Goal: Information Seeking & Learning: Learn about a topic

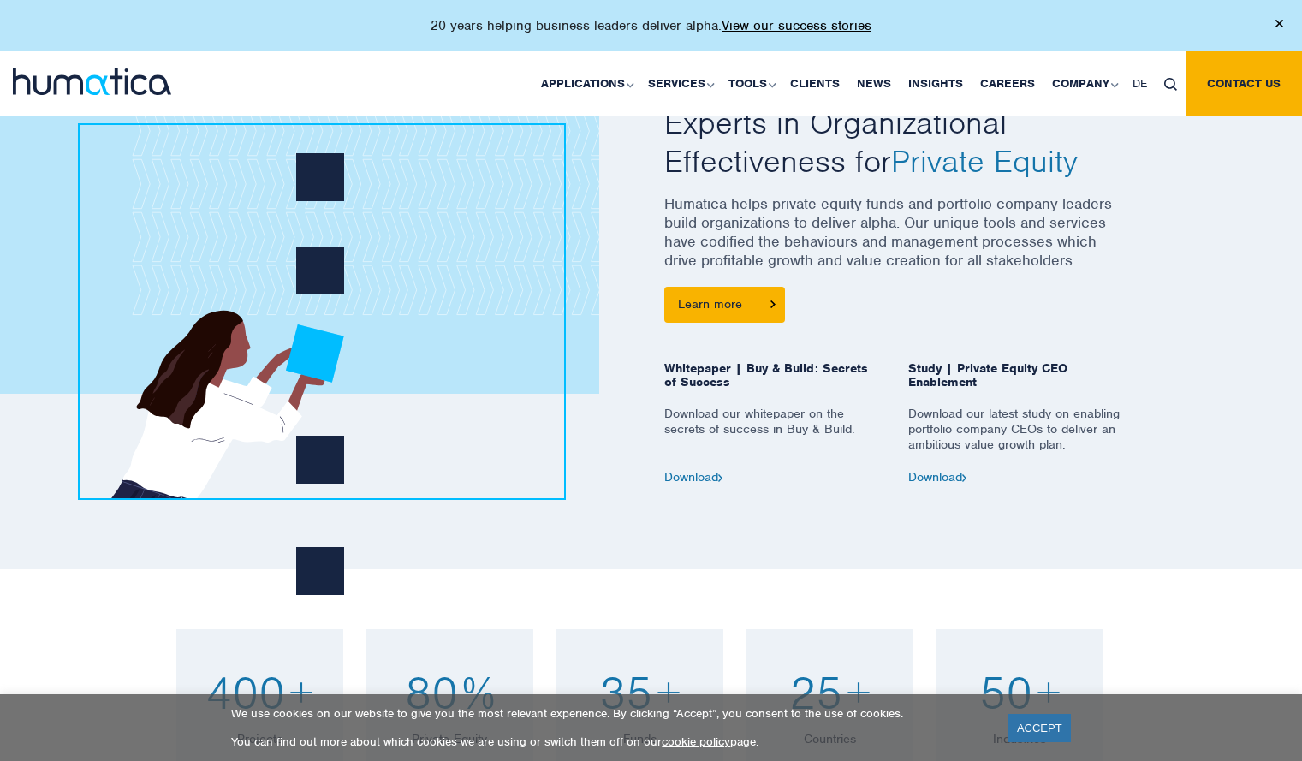
scroll to position [762, 0]
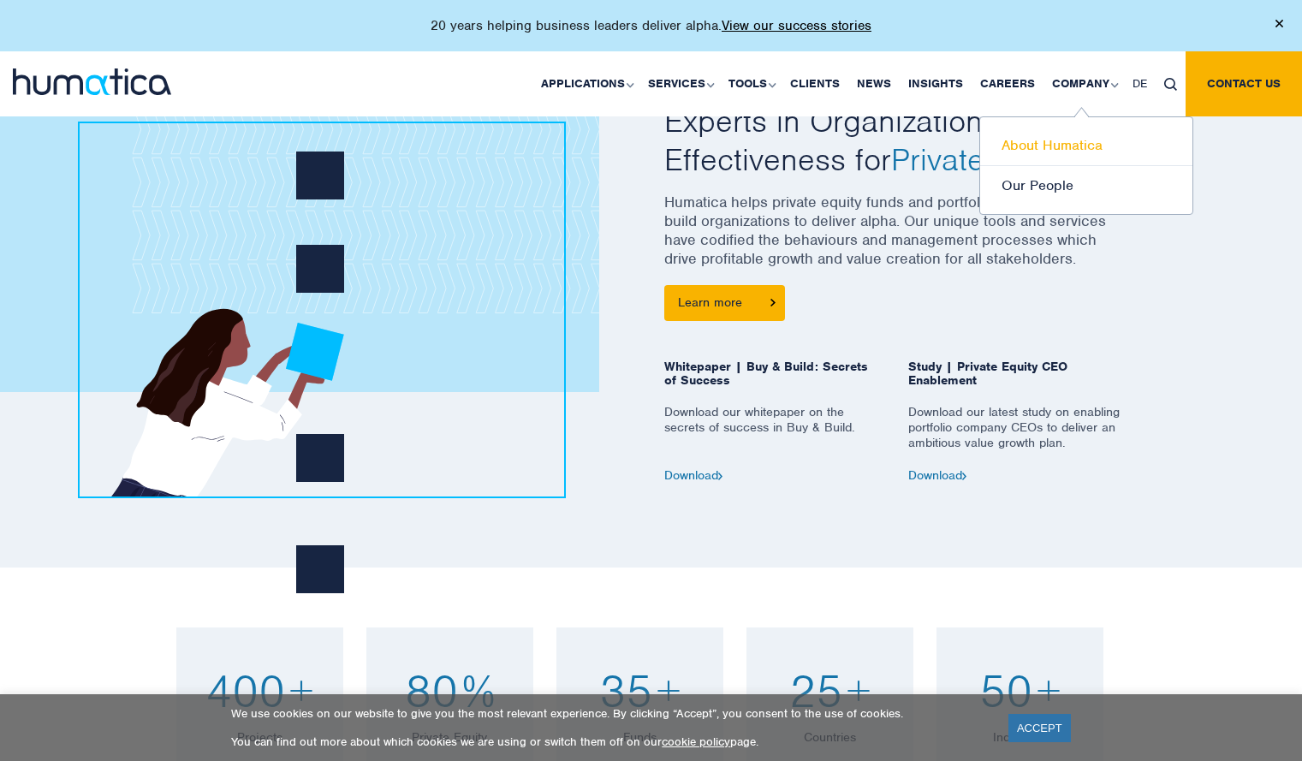
click at [1065, 145] on link "About Humatica" at bounding box center [1086, 146] width 212 height 40
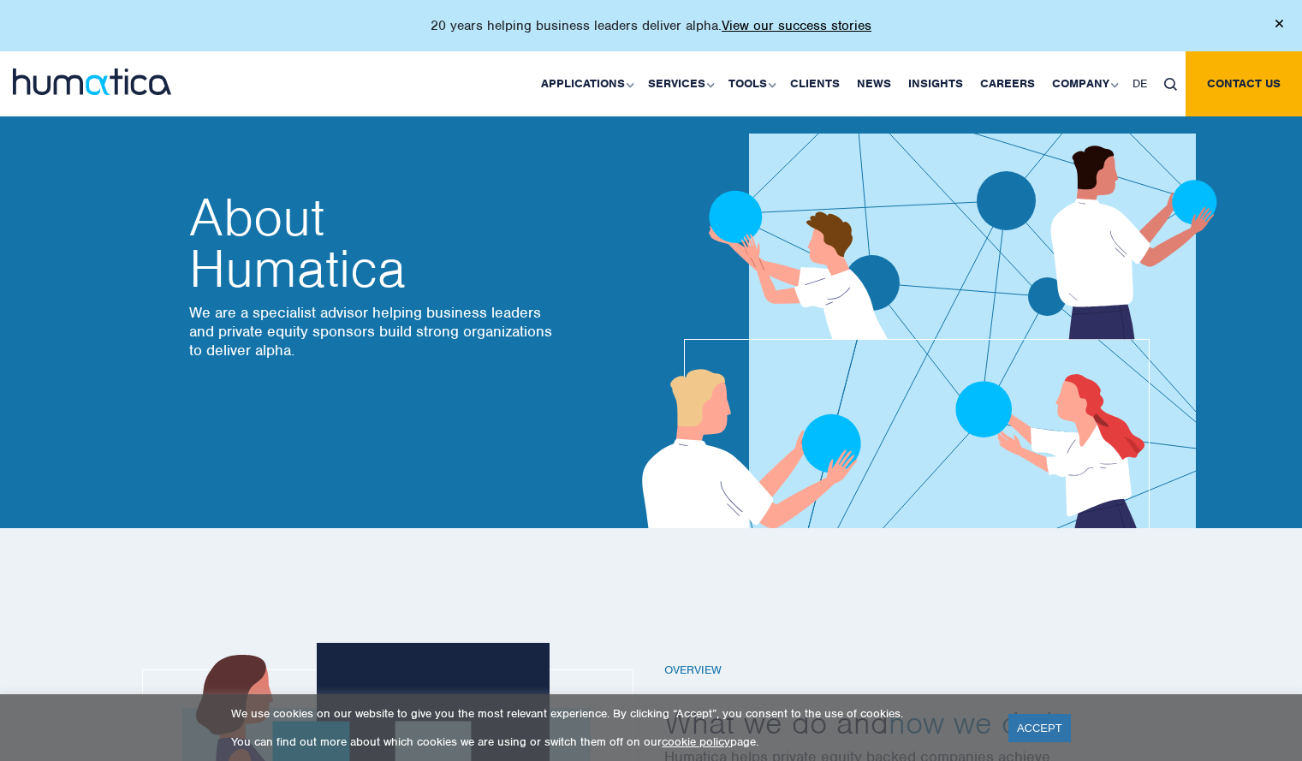
scroll to position [45, 0]
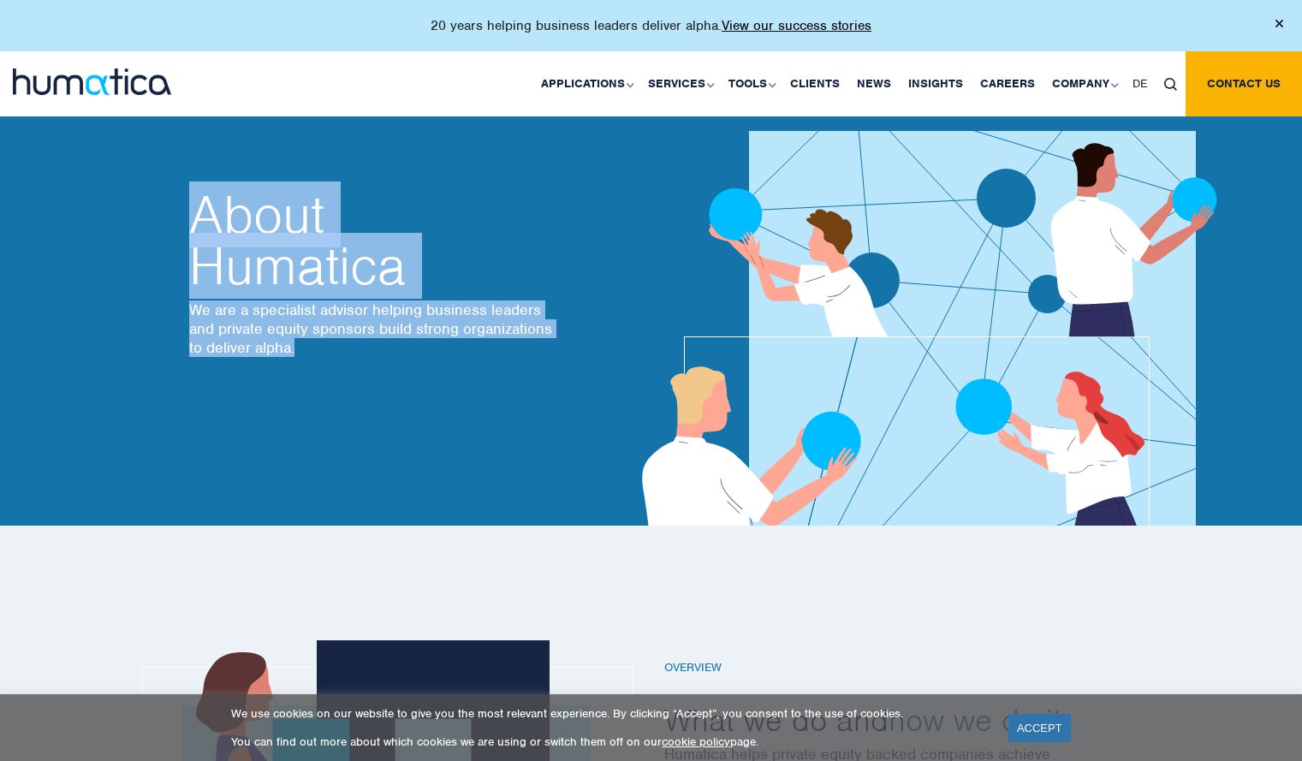
drag, startPoint x: 182, startPoint y: 220, endPoint x: 384, endPoint y: 367, distance: 250.0
click at [384, 367] on div "About Humatica We are a specialist advisor helping business leaders and private…" at bounding box center [407, 285] width 462 height 479
copy div "About Humatica We are a specialist advisor helping business leaders and private…"
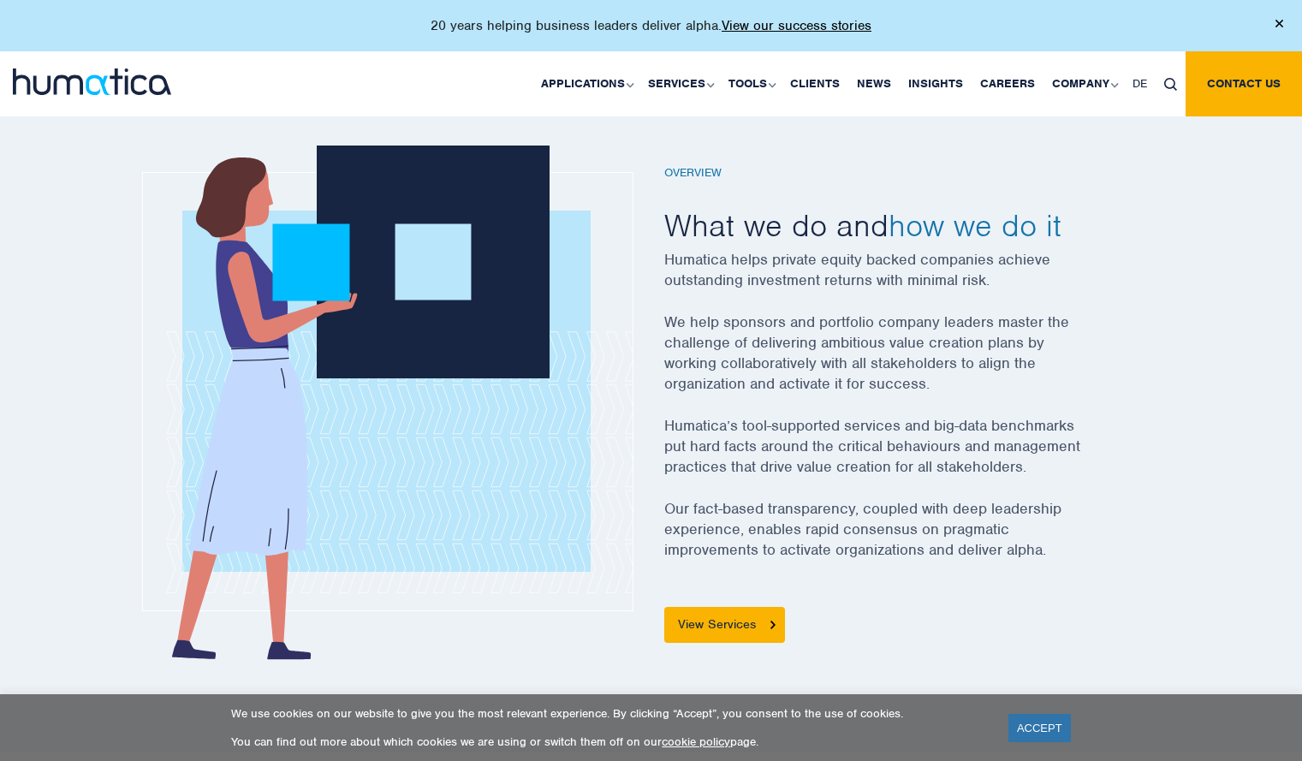
scroll to position [547, 0]
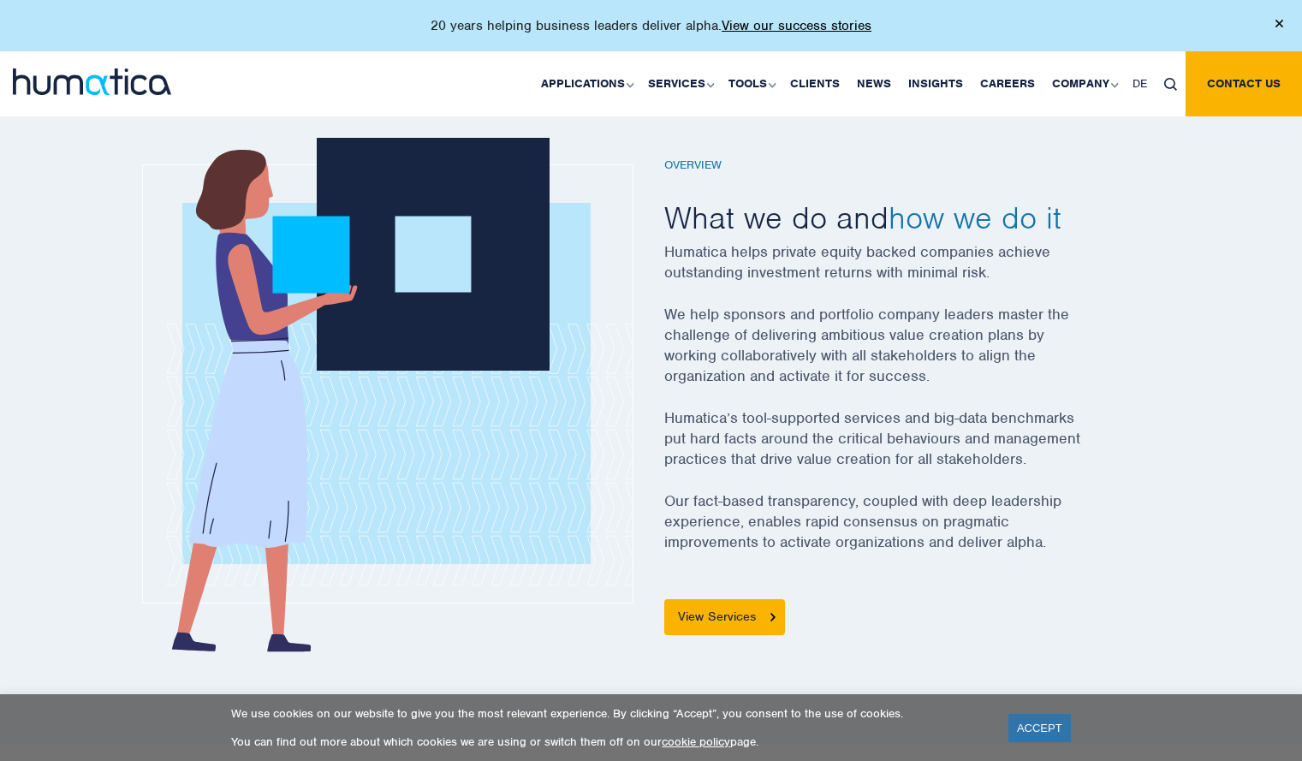
click at [744, 410] on p "Humatica’s tool-supported services and big-data benchmarks put hard facts aroun…" at bounding box center [895, 449] width 462 height 83
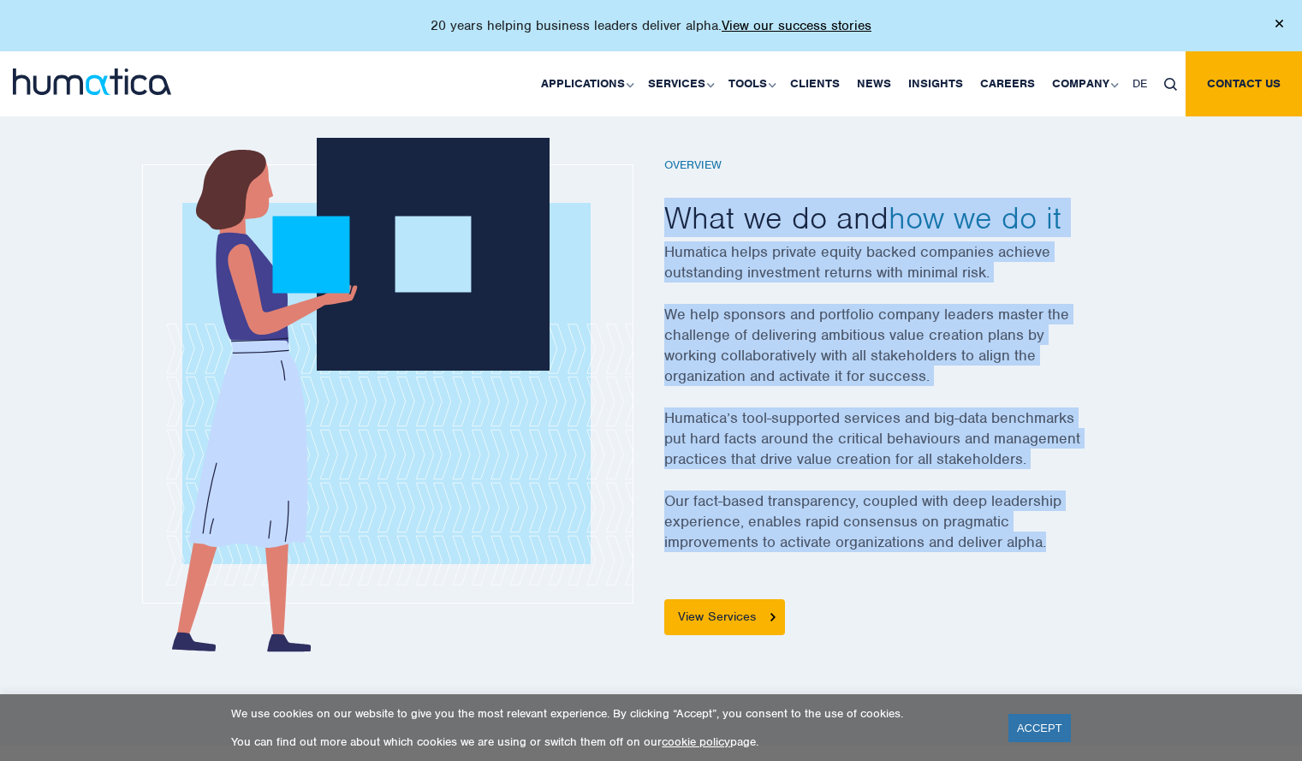
drag, startPoint x: 664, startPoint y: 212, endPoint x: 1063, endPoint y: 563, distance: 532.1
click at [1063, 563] on div "Overview What we do and how we do it Humatica helps private equity backed compa…" at bounding box center [895, 397] width 462 height 478
copy div "What we do and how we do it Humatica helps private equity backed companies achi…"
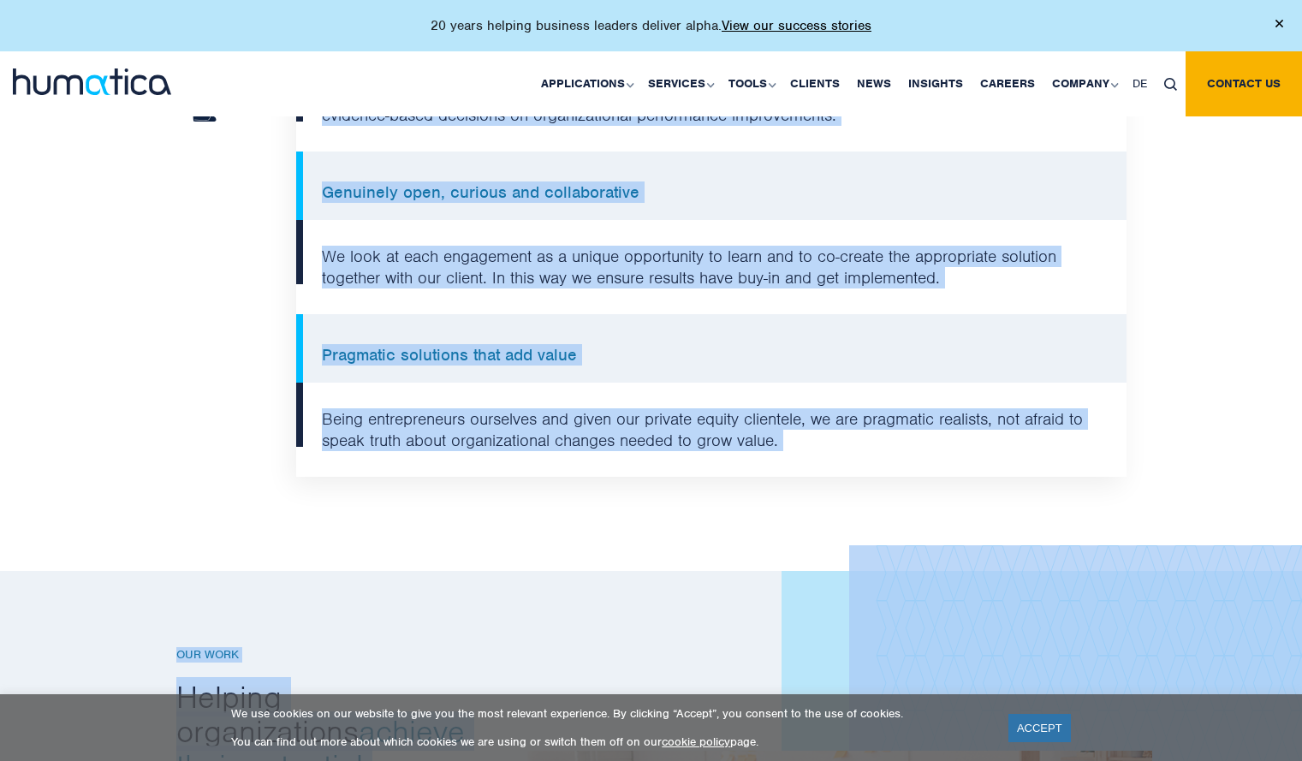
scroll to position [1705, 0]
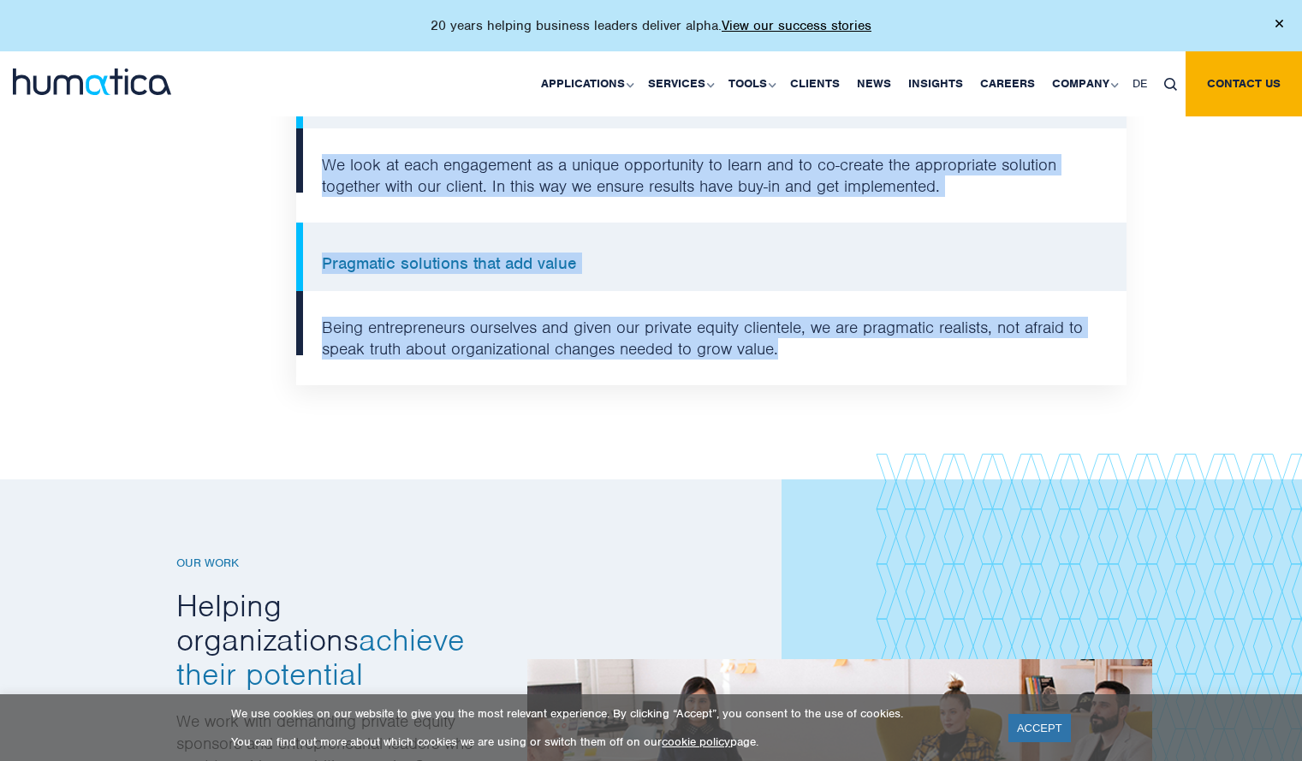
drag, startPoint x: 176, startPoint y: 241, endPoint x: 807, endPoint y: 336, distance: 637.4
click at [807, 336] on div "Why Humatica? What makes us different Focus on organizational performance We ar…" at bounding box center [652, 20] width 976 height 730
copy div "What makes us different Focus on organizational performance We are a functional…"
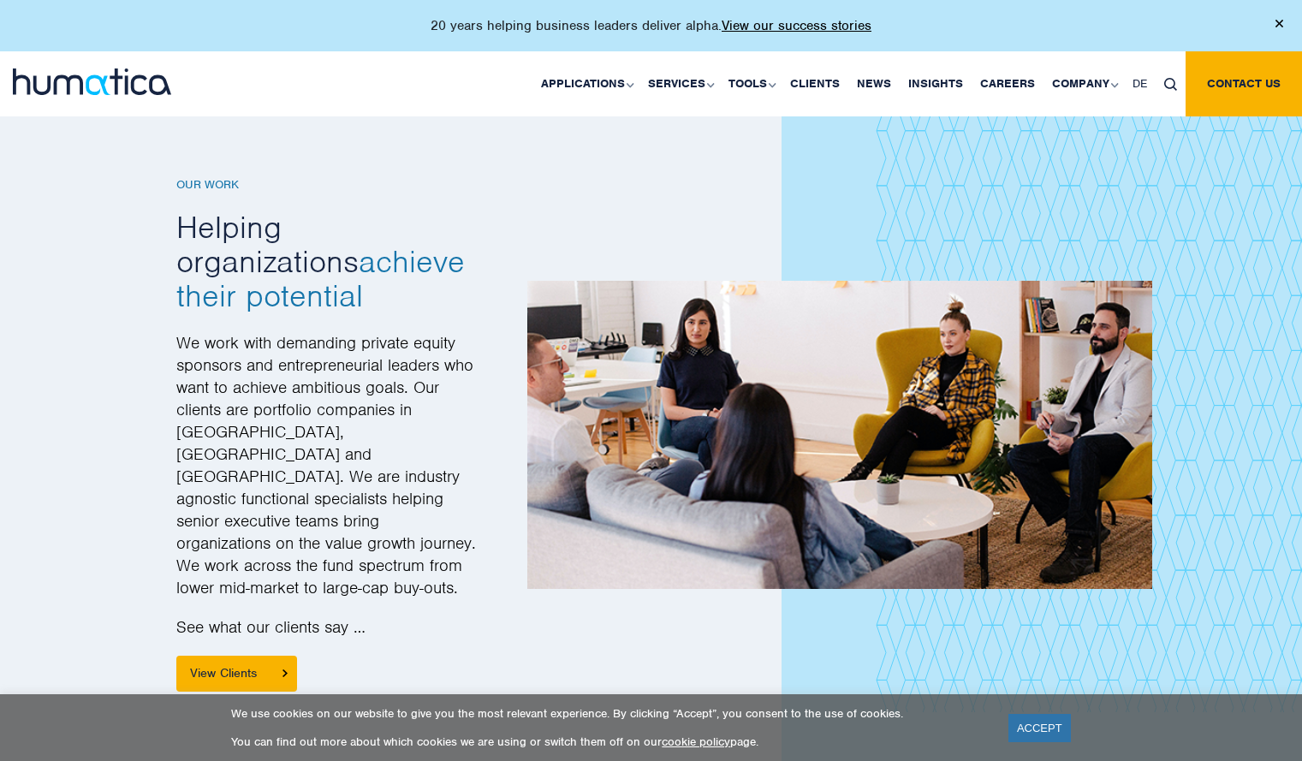
scroll to position [2085, 0]
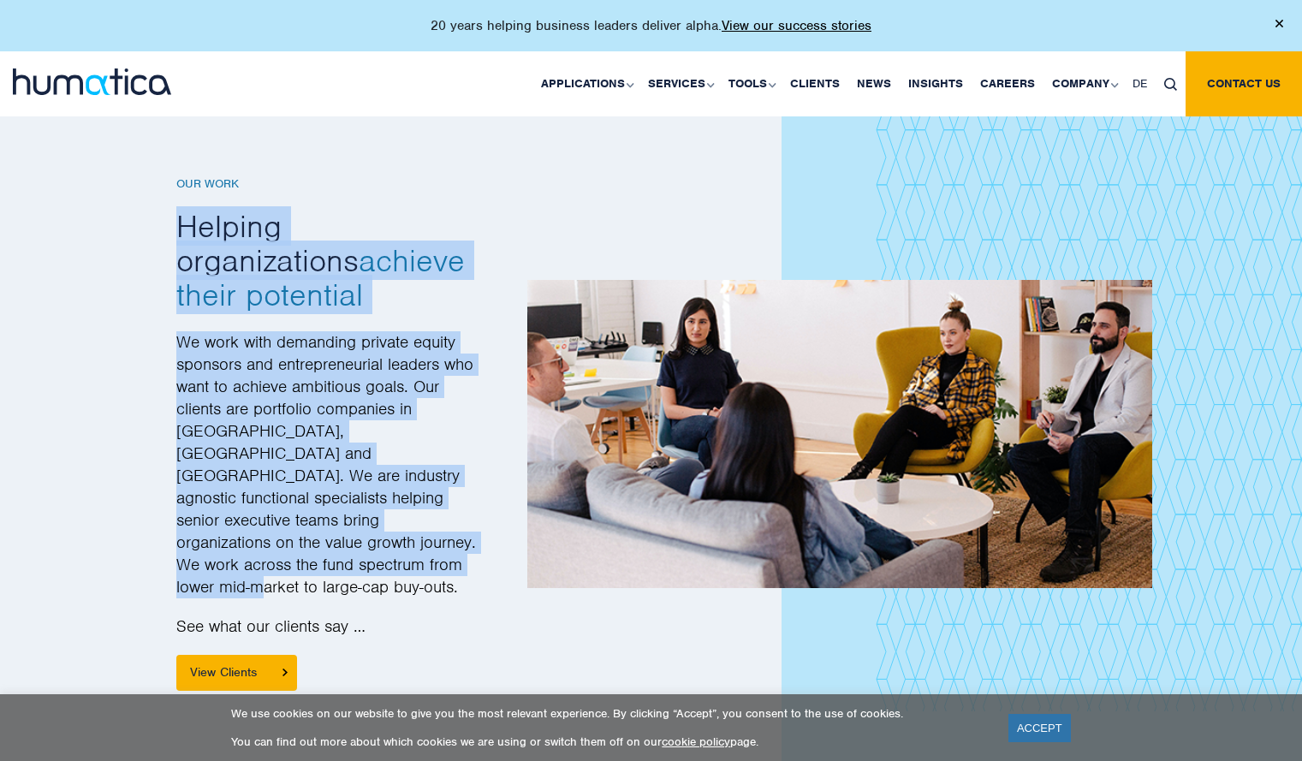
drag, startPoint x: 174, startPoint y: 199, endPoint x: 418, endPoint y: 514, distance: 397.8
click at [418, 514] on div "Our Work Helping organizations achieve their potential We work with demanding p…" at bounding box center [326, 434] width 325 height 514
copy div "Helping organizations achieve their potential We work with demanding private eq…"
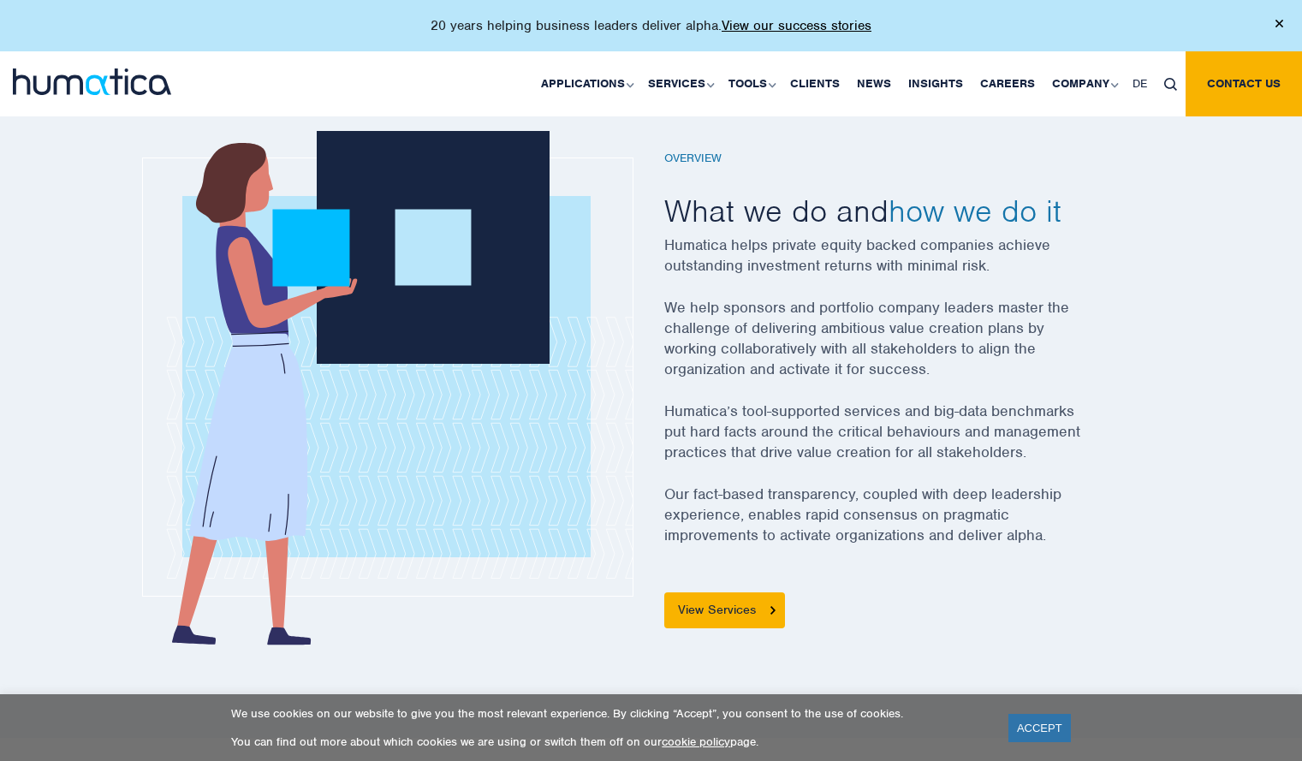
scroll to position [553, 0]
click at [723, 598] on link "View Services" at bounding box center [724, 611] width 121 height 36
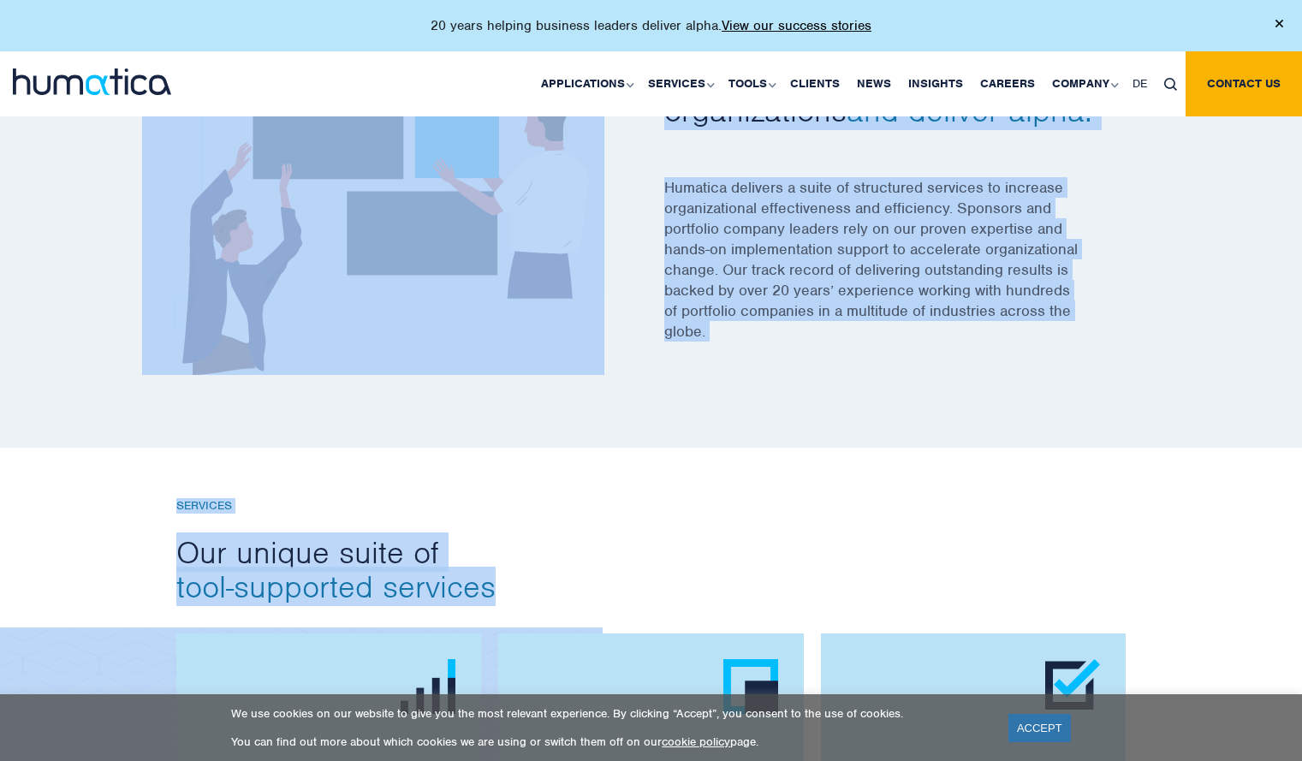
scroll to position [681, 0]
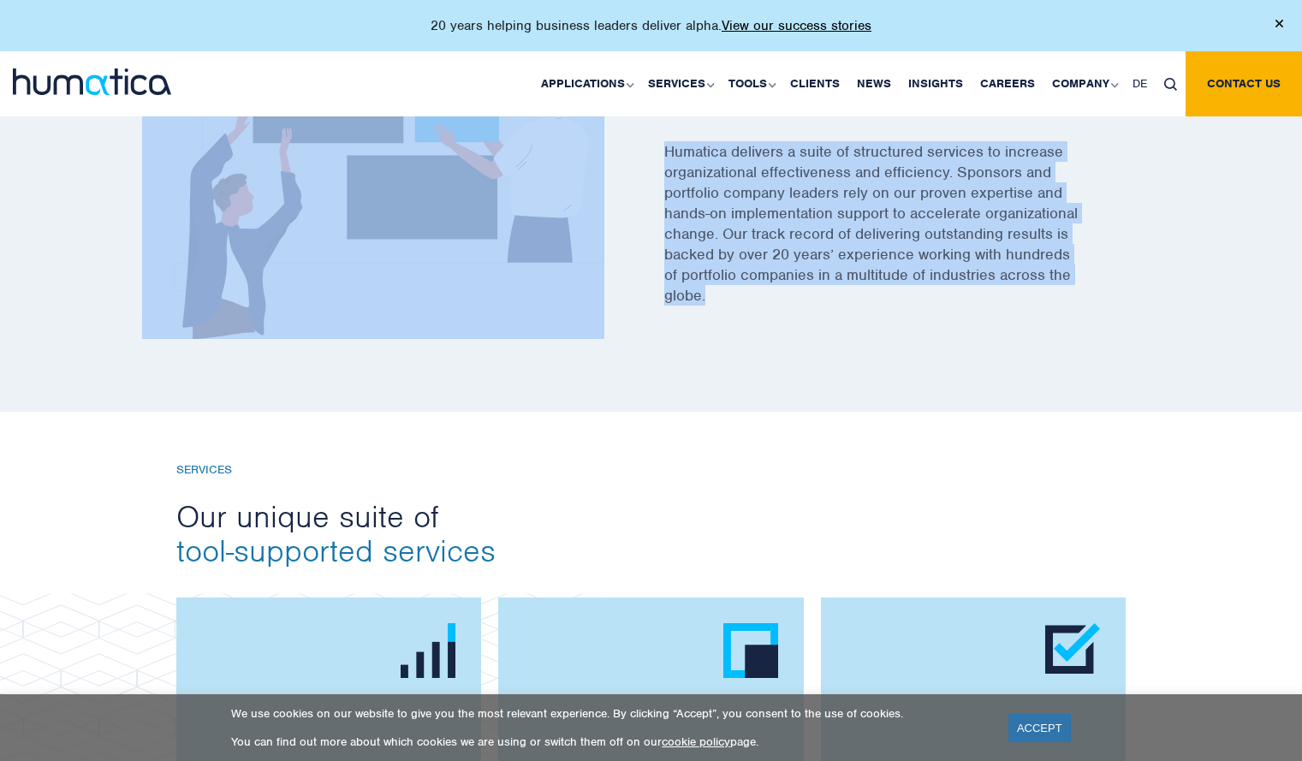
drag, startPoint x: 151, startPoint y: 251, endPoint x: 861, endPoint y: 378, distance: 722.0
copy body "Services Our unique suite of tool-supported services, best-practices and analyt…"
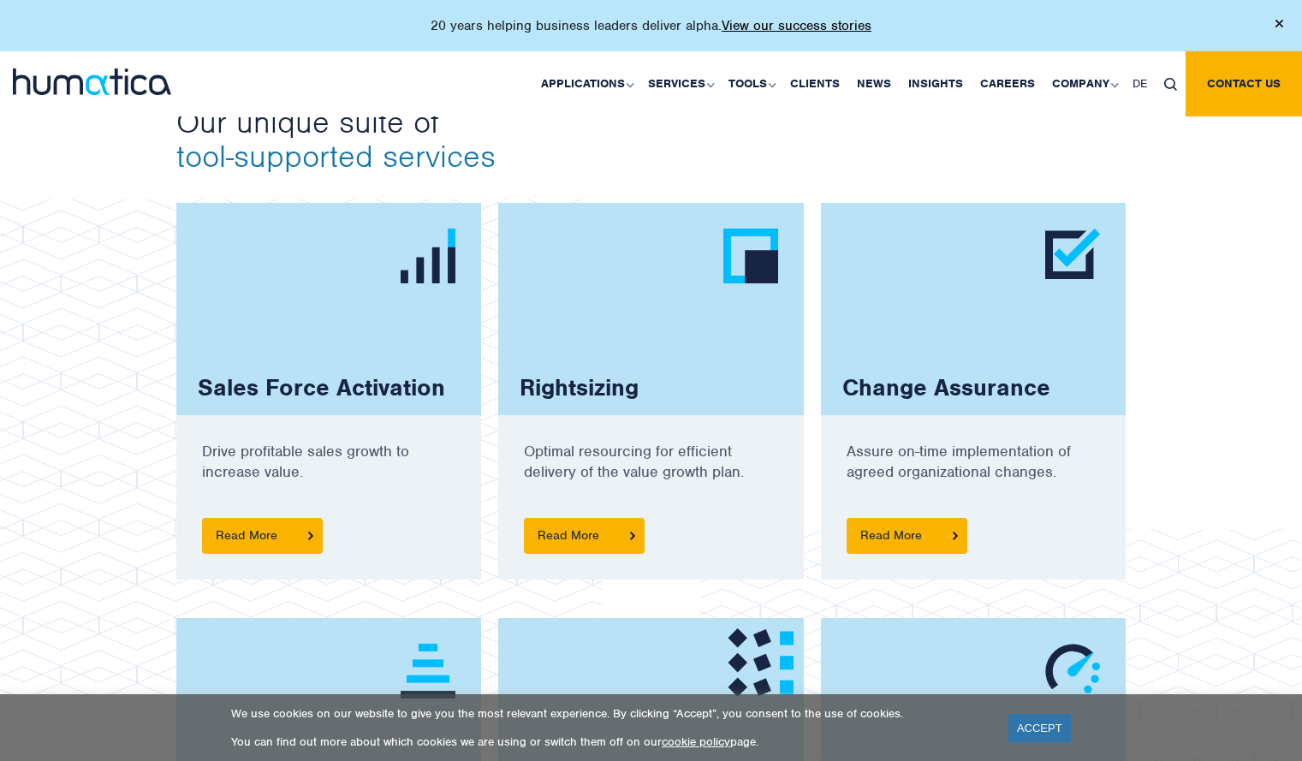
scroll to position [1070, 0]
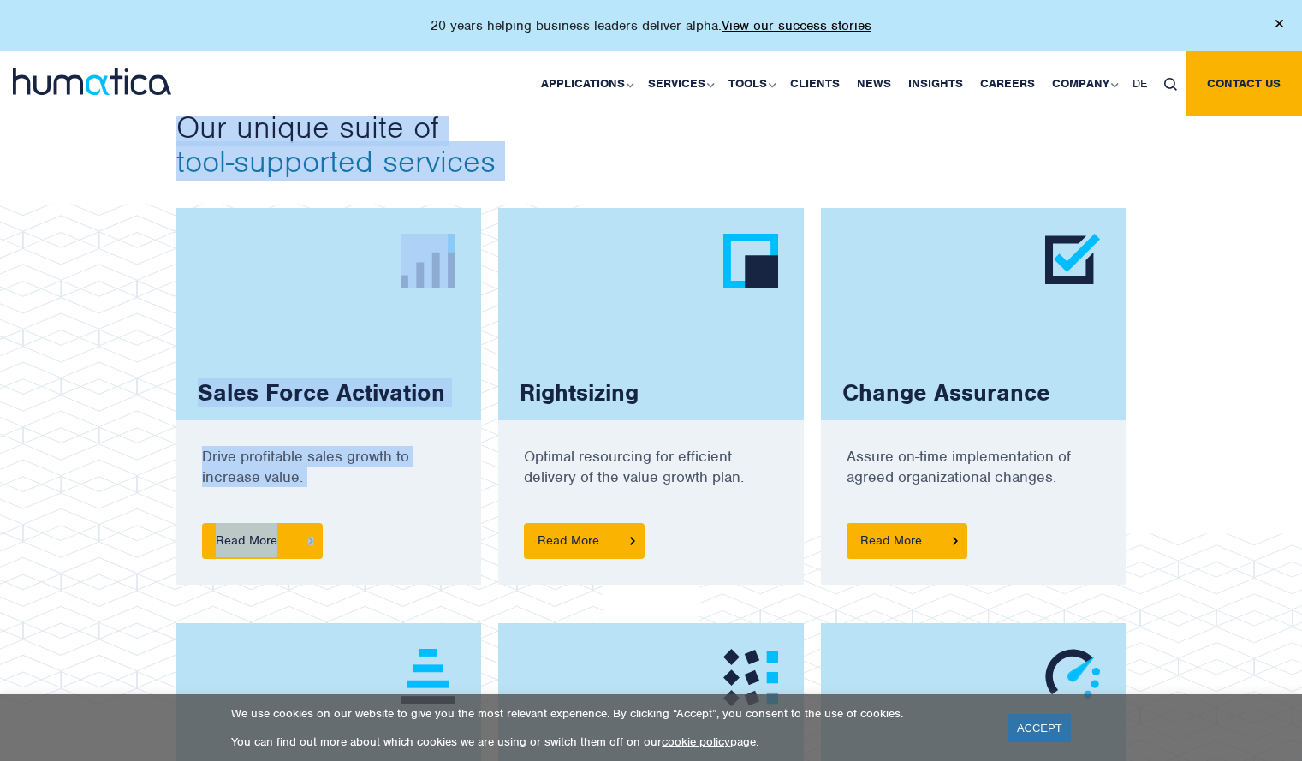
drag, startPoint x: 146, startPoint y: 122, endPoint x: 506, endPoint y: 188, distance: 365.6
click at [506, 188] on div "Services Our unique suite of tool-supported services Sales Force Activation Dri…" at bounding box center [651, 566] width 1302 height 1089
click at [141, 158] on div "Services Our unique suite of tool-supported services Sales Force Activation Dri…" at bounding box center [651, 566] width 1302 height 1089
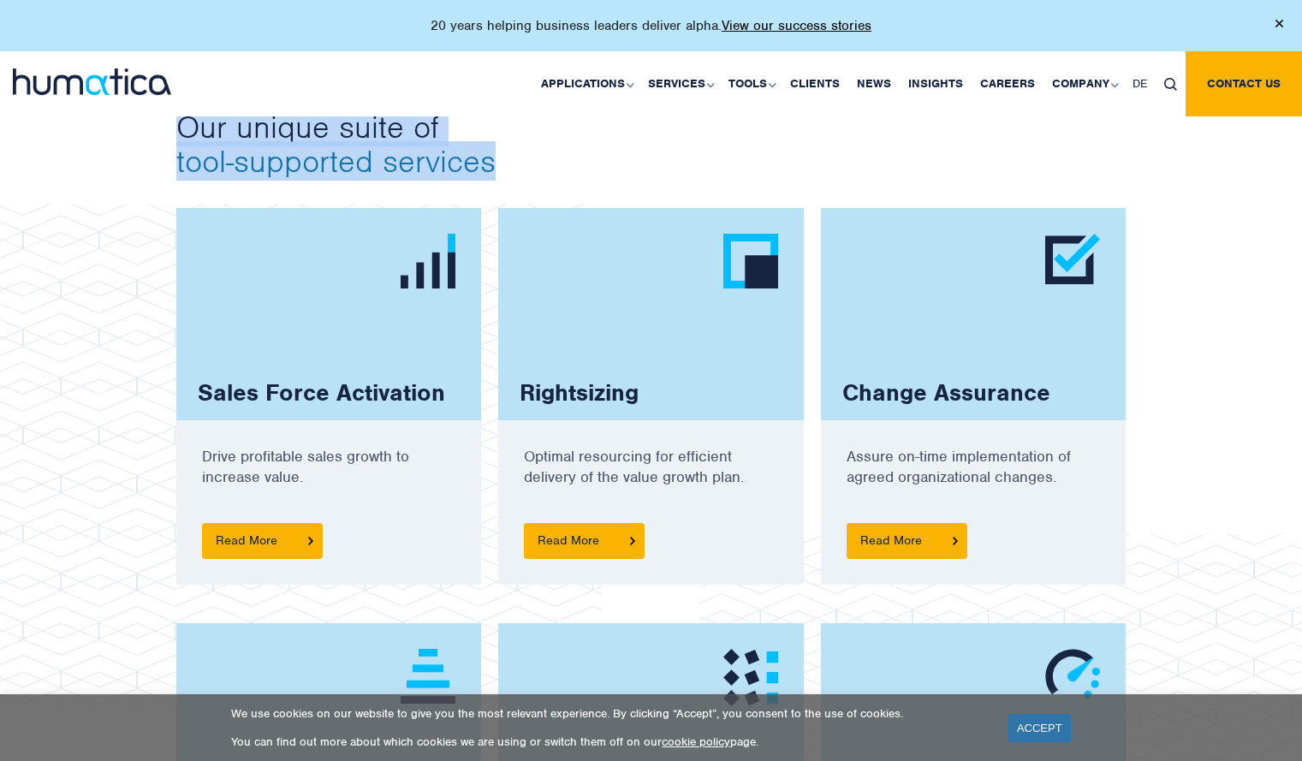
drag, startPoint x: 171, startPoint y: 134, endPoint x: 505, endPoint y: 167, distance: 335.6
click at [505, 167] on div "Services Our unique suite of tool-supported services Sales Force Activation Dri…" at bounding box center [652, 126] width 976 height 104
copy h2 "Our unique suite of tool-supported services"
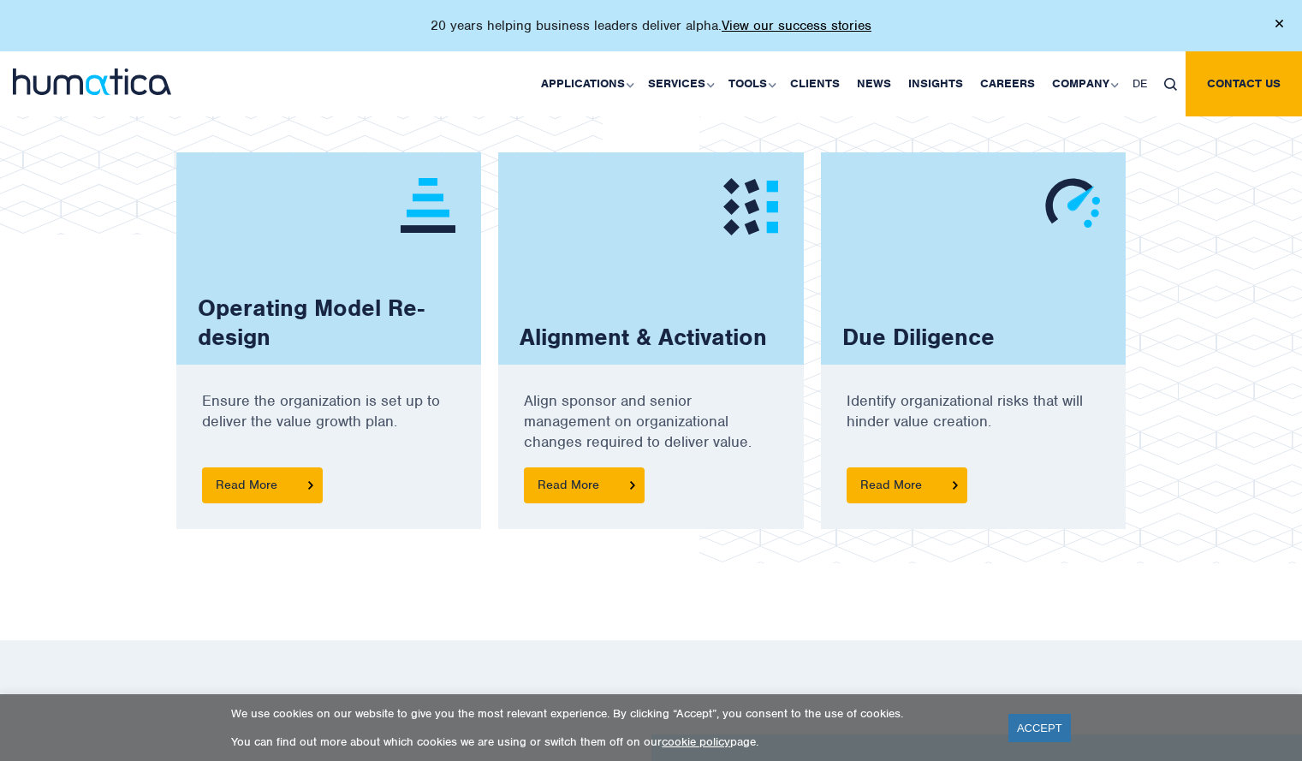
scroll to position [1658, 0]
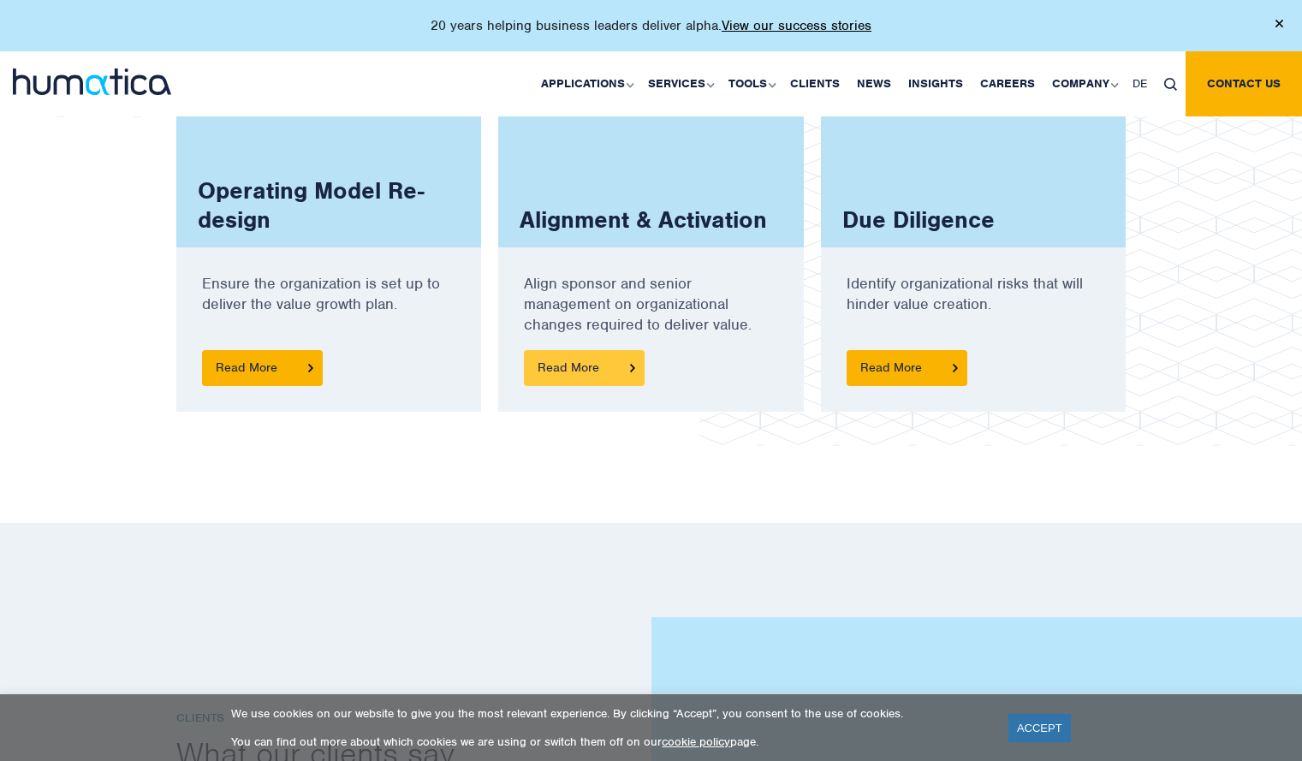
click at [581, 361] on span "Read More" at bounding box center [584, 368] width 121 height 36
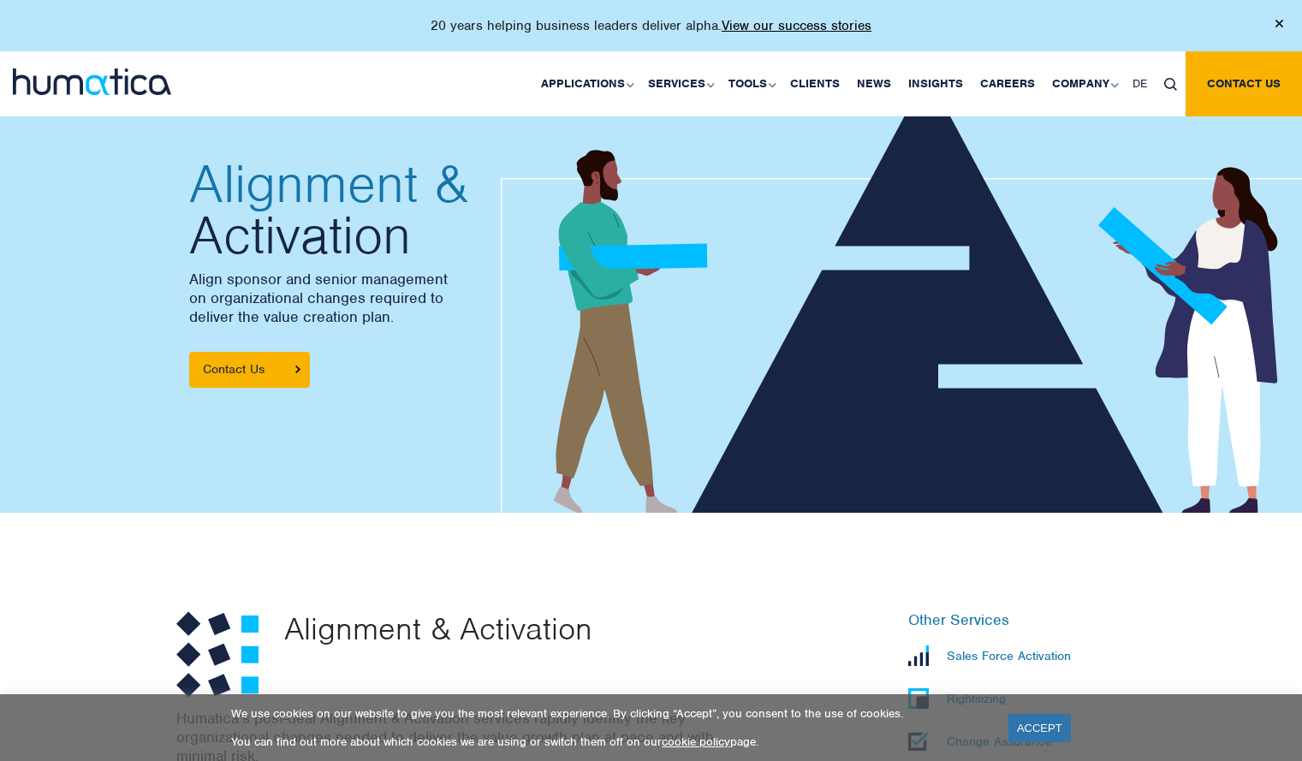
scroll to position [34, 0]
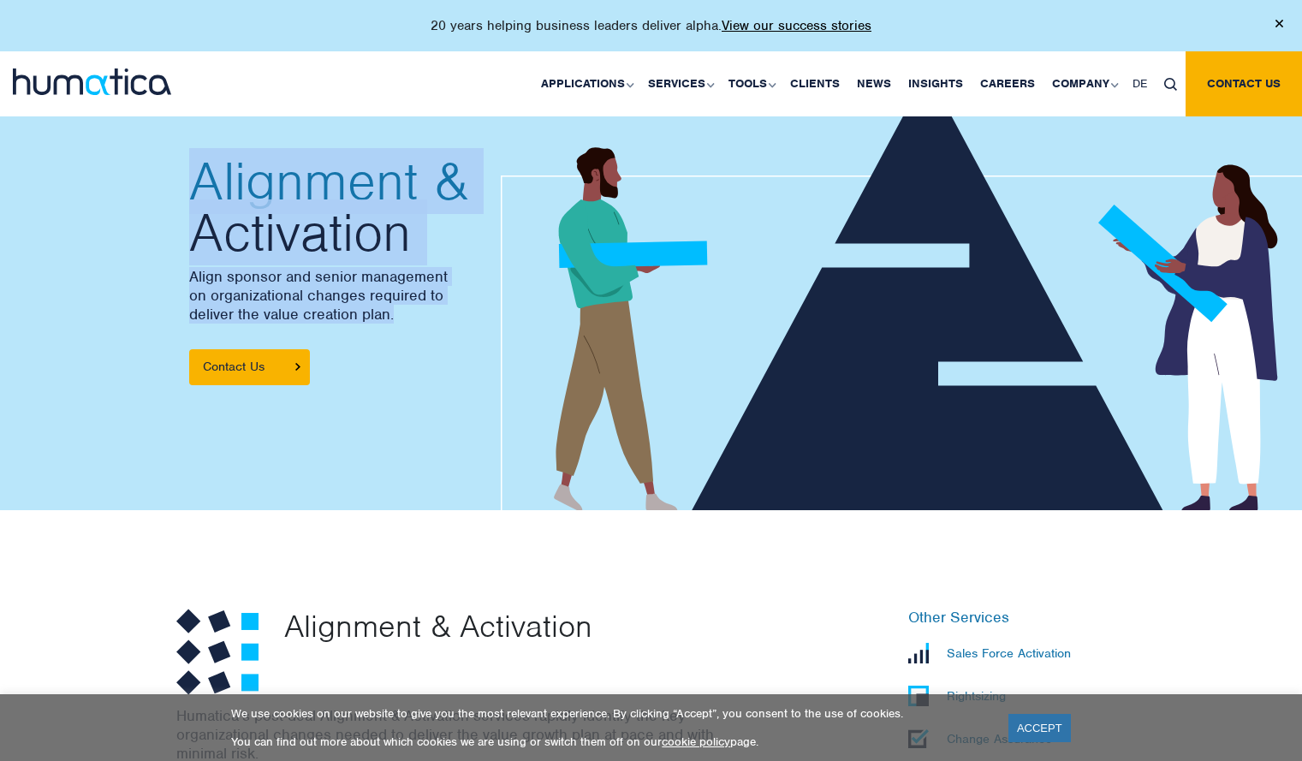
drag, startPoint x: 155, startPoint y: 189, endPoint x: 418, endPoint y: 308, distance: 288.5
click at [418, 308] on div "Alignment & Activation Align sponsor and senior management on organizational ch…" at bounding box center [651, 270] width 1302 height 479
copy div "Alignment & Activation Align sponsor and senior management on organizational ch…"
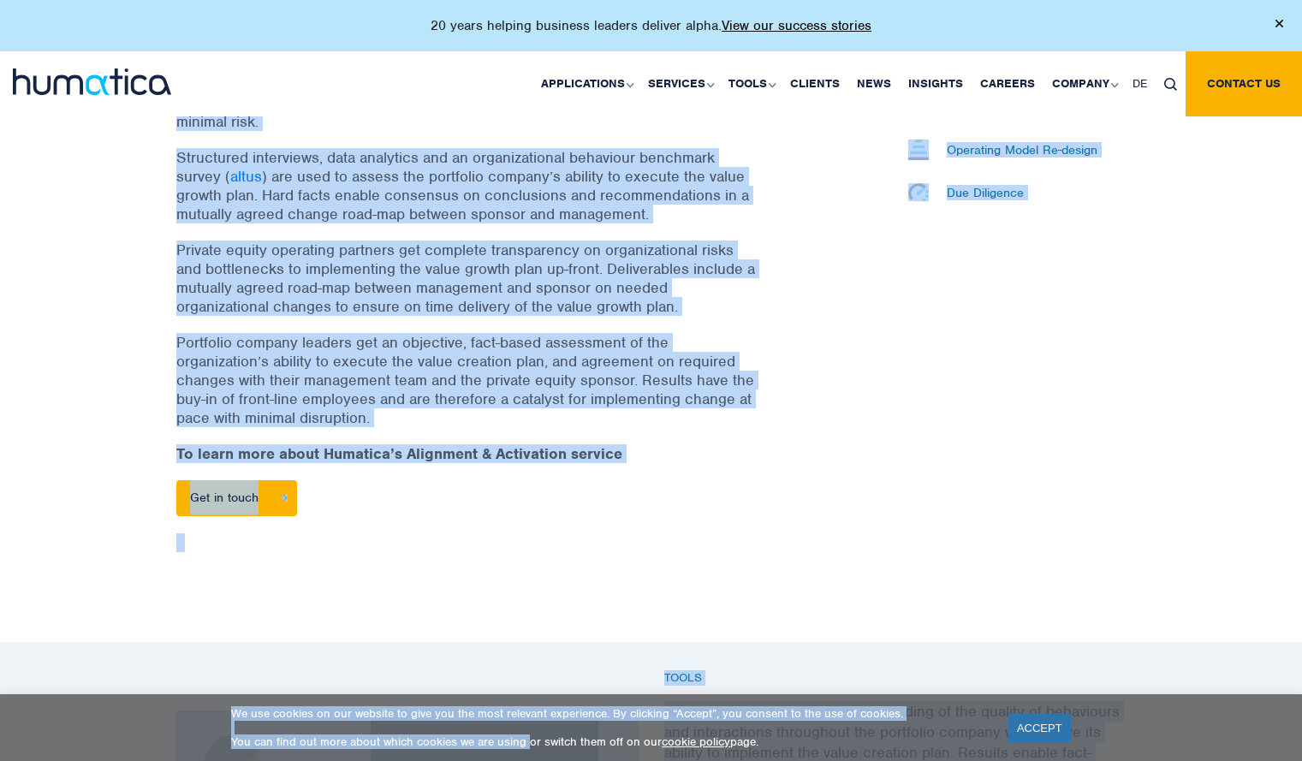
scroll to position [717, 0]
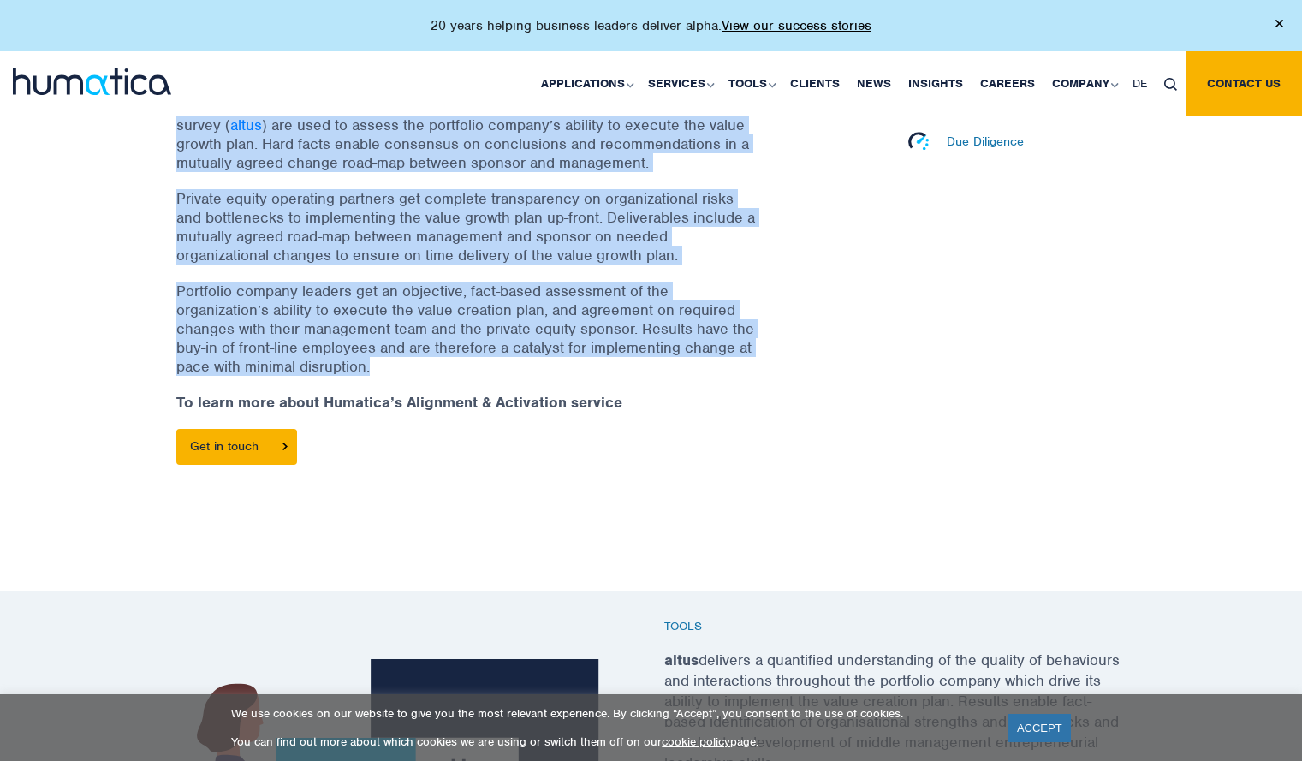
drag, startPoint x: 276, startPoint y: 297, endPoint x: 515, endPoint y: 368, distance: 250.0
click at [515, 368] on div "Alignment & Activation Humatica’s post-deal Alignment & Activation services rap…" at bounding box center [489, 222] width 651 height 592
copy div "Alignment & Activation Humatica’s post-deal Alignment & Activation services rap…"
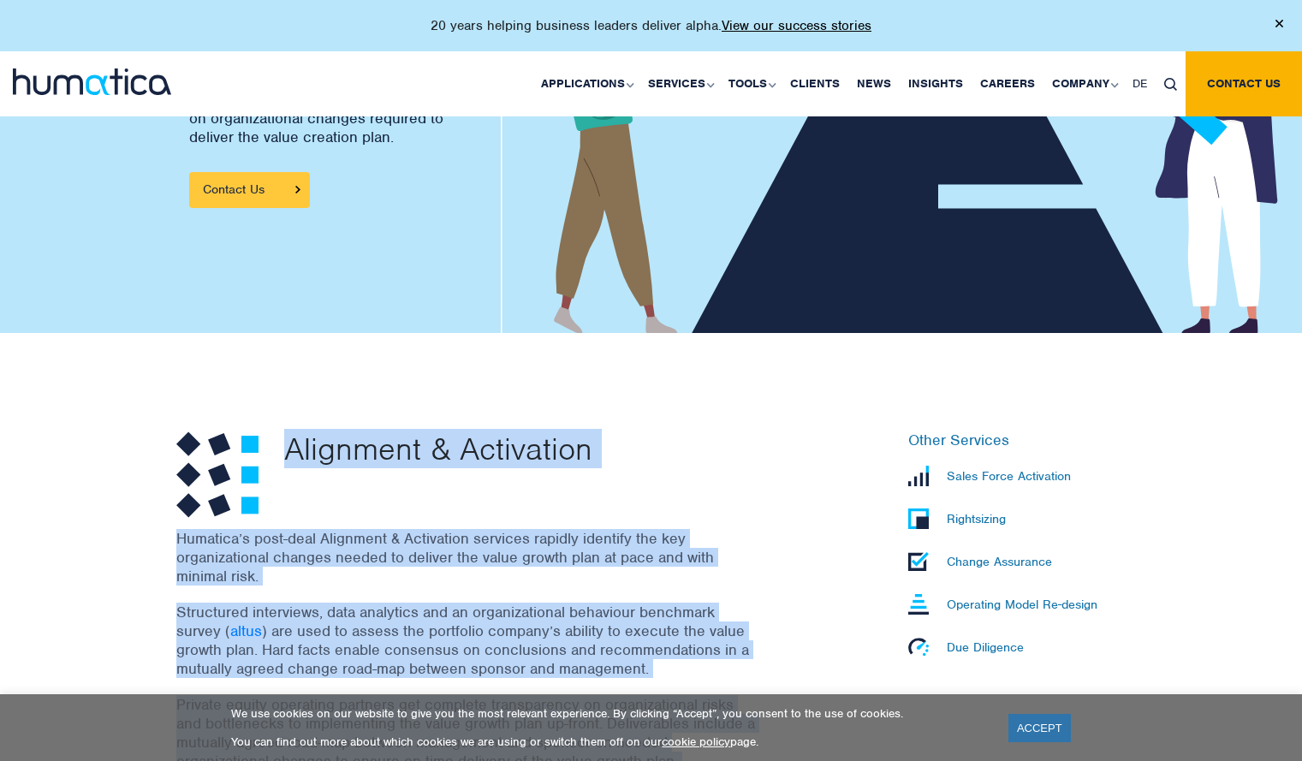
scroll to position [172, 0]
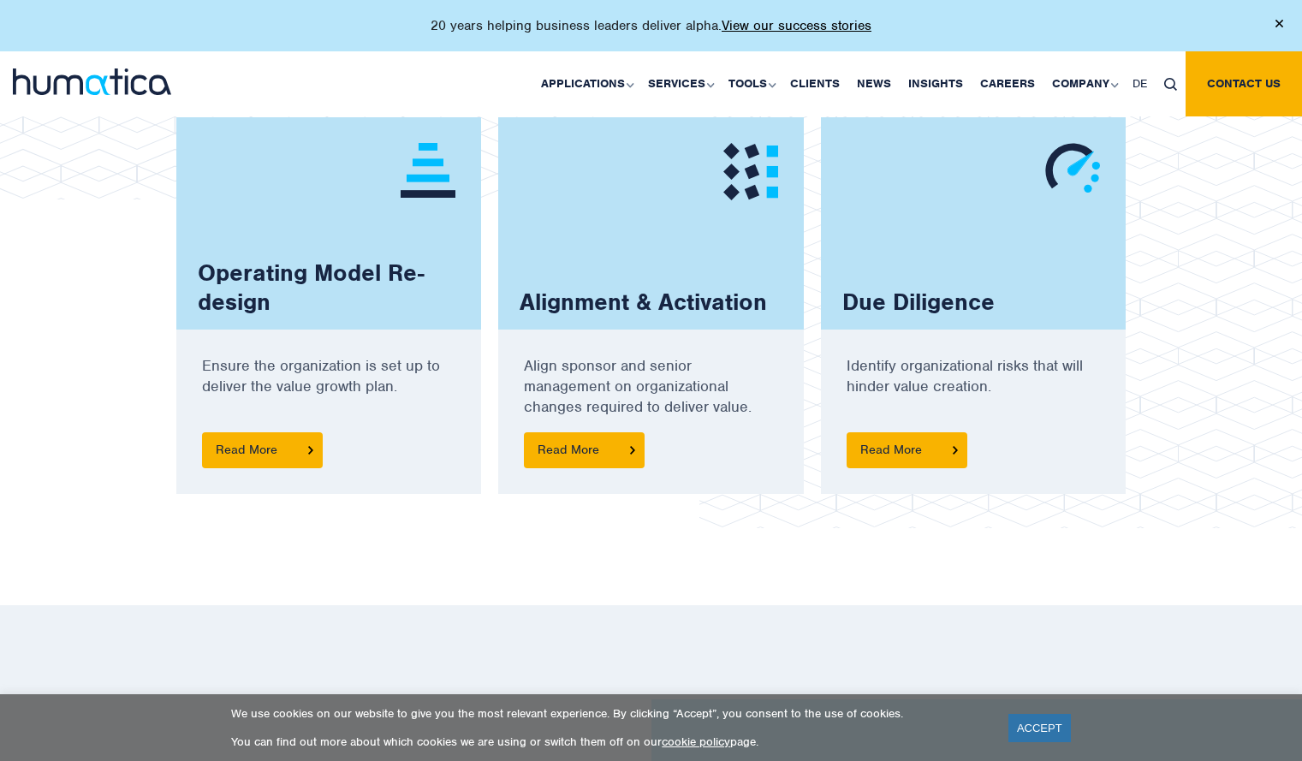
scroll to position [1519, 0]
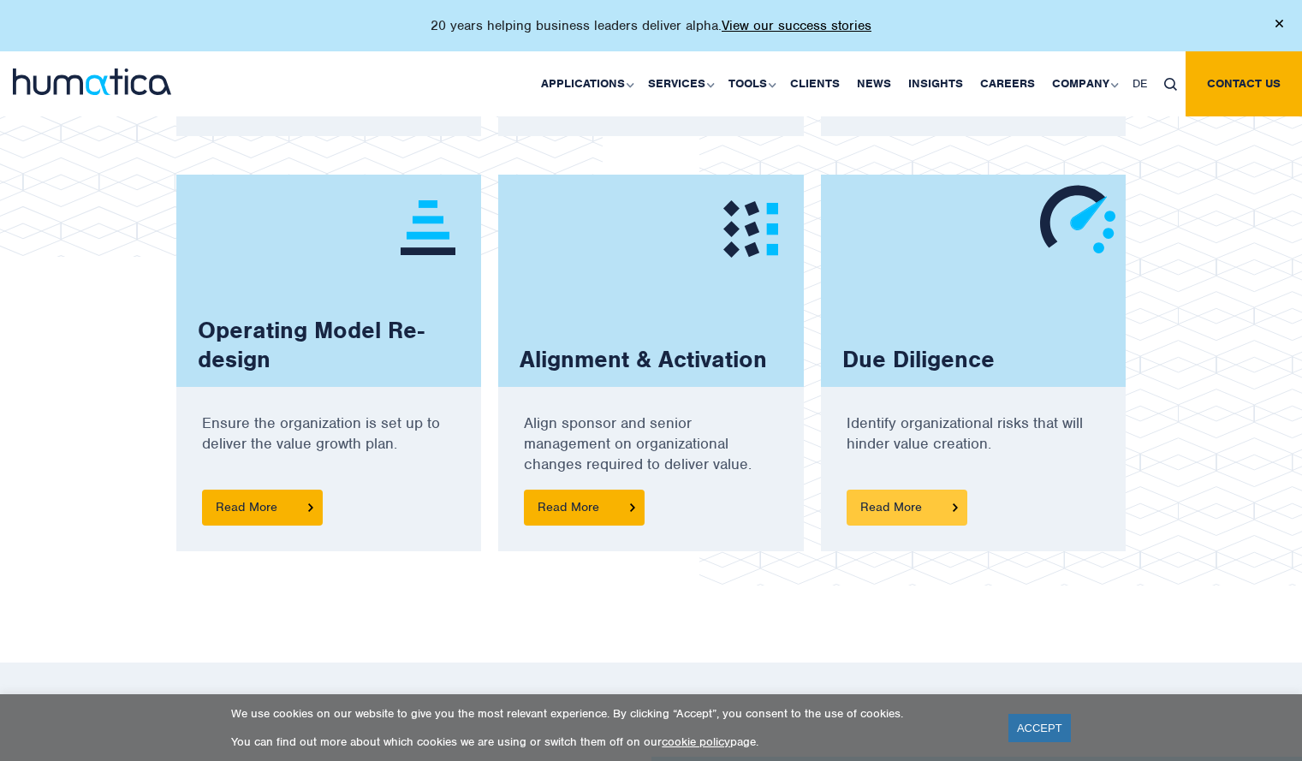
click at [883, 503] on span "Read More" at bounding box center [907, 508] width 121 height 36
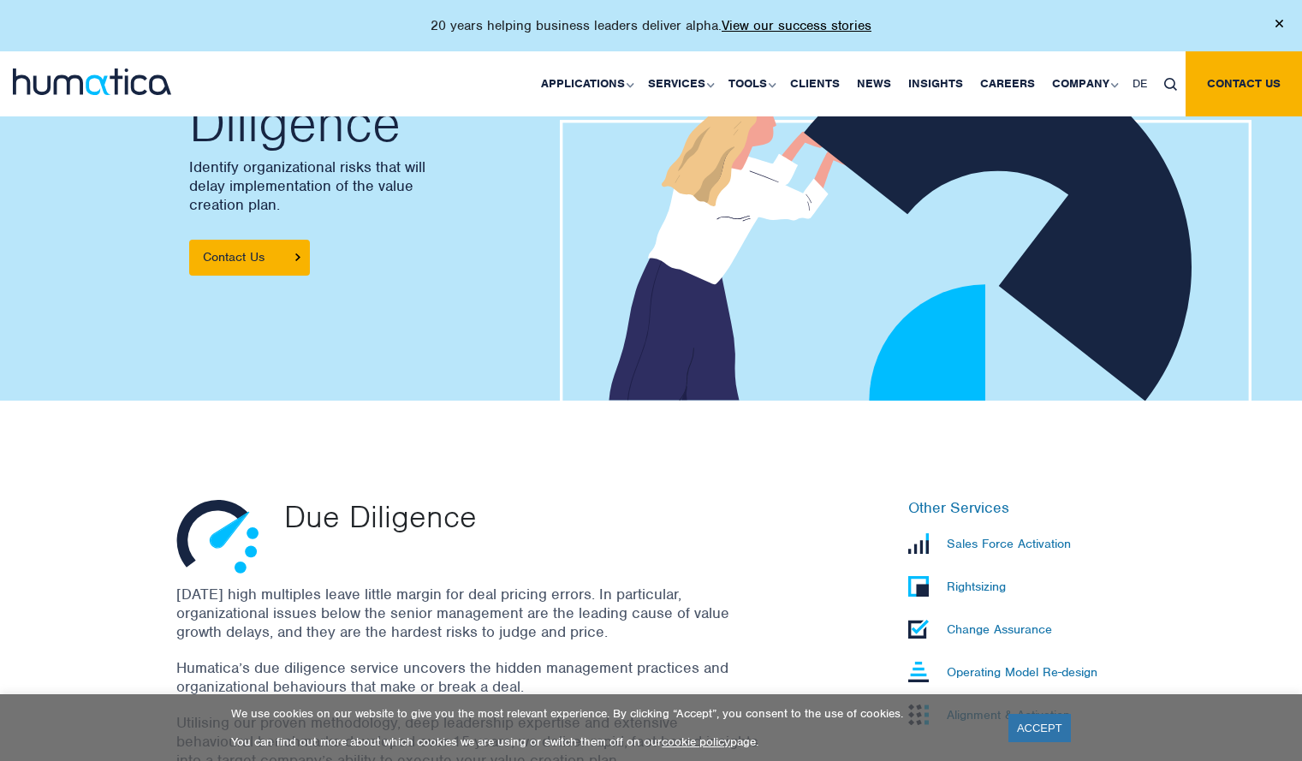
scroll to position [63, 0]
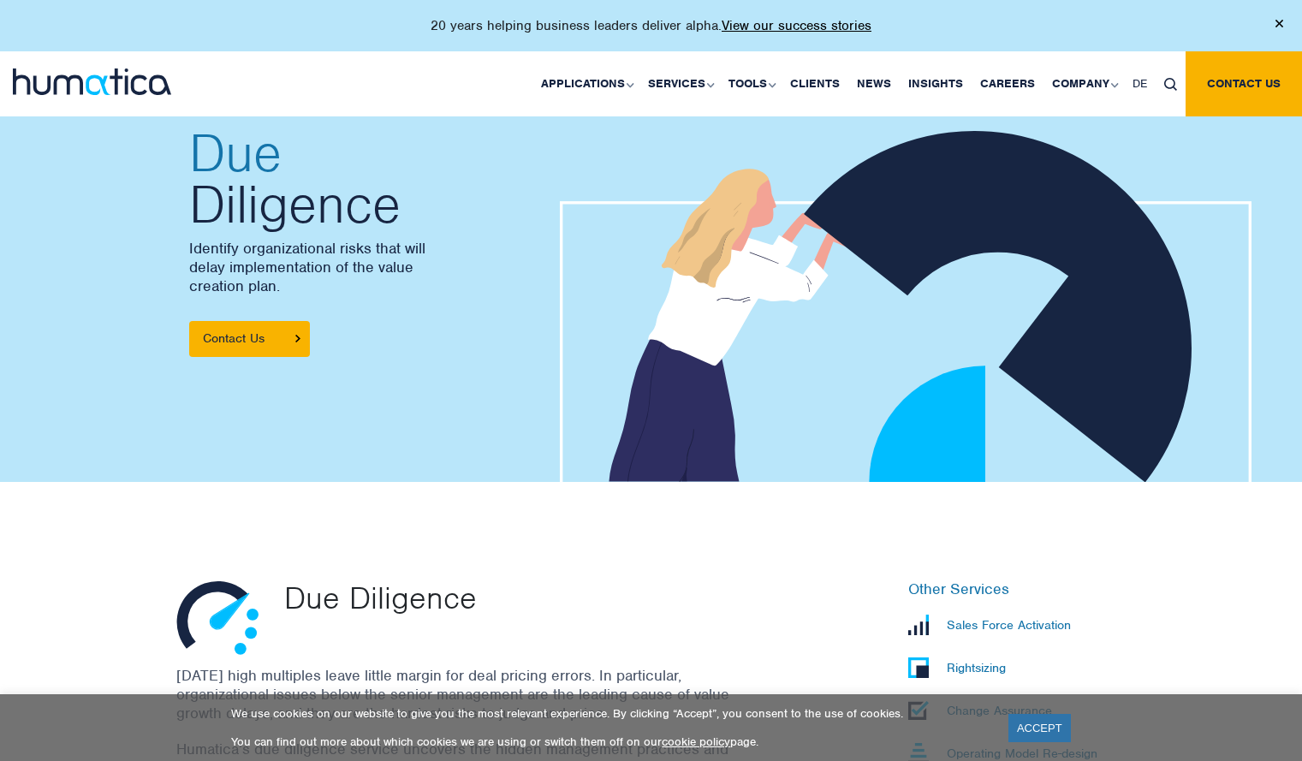
click at [182, 134] on div "Due Diligence Identify organizational risks that will delay implementation of t…" at bounding box center [407, 242] width 462 height 479
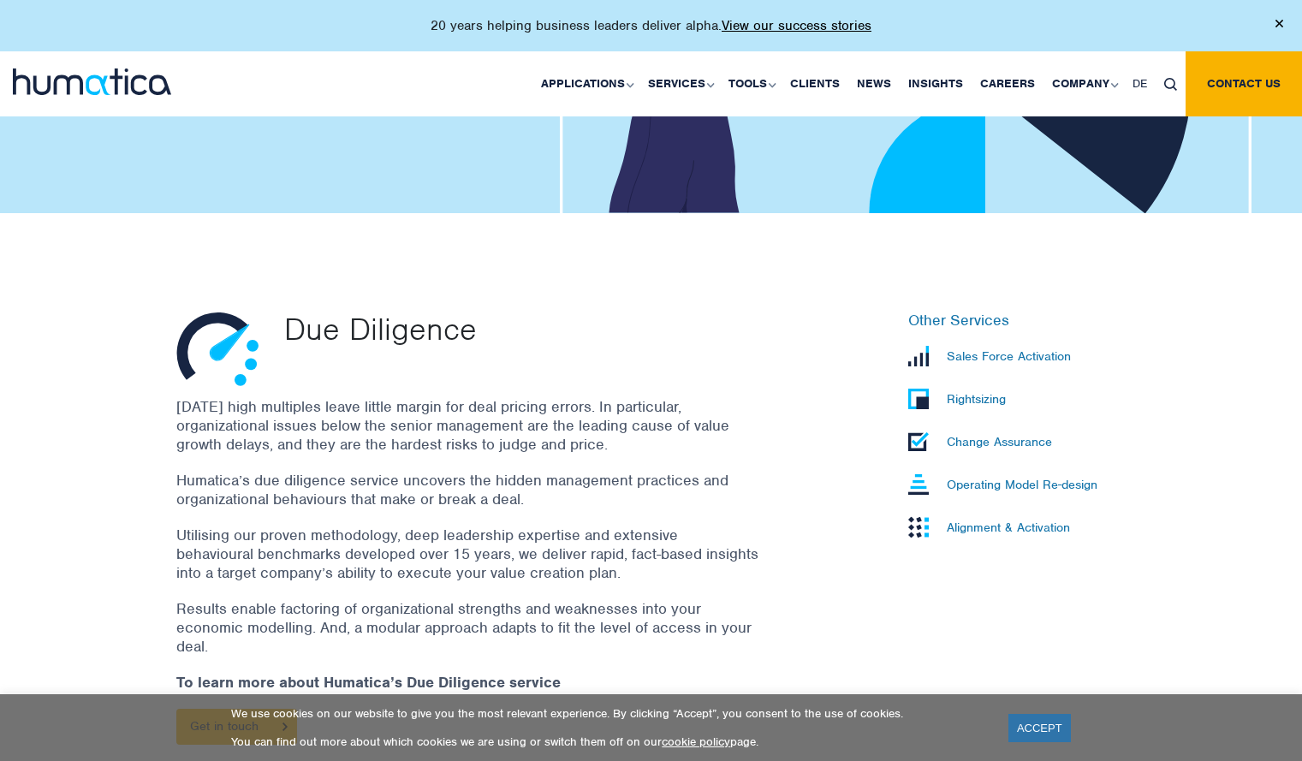
scroll to position [332, 0]
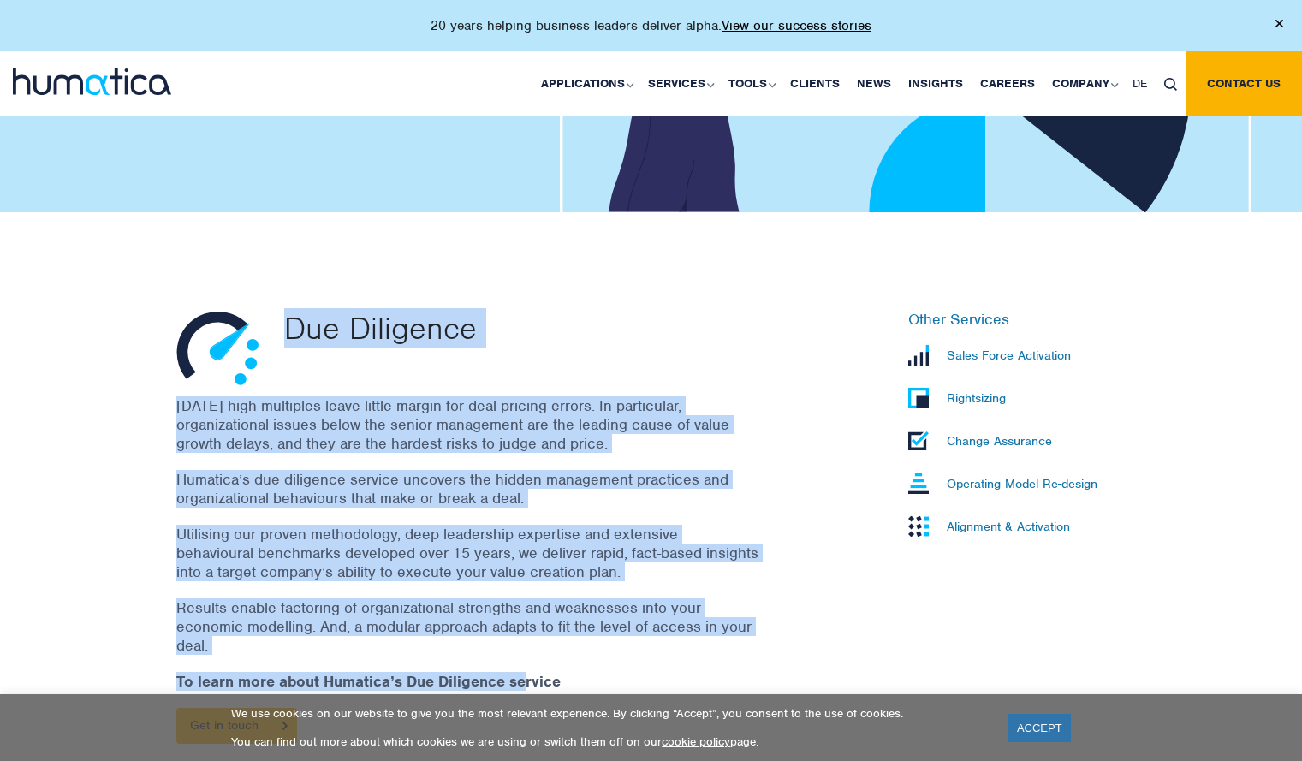
drag, startPoint x: 287, startPoint y: 322, endPoint x: 524, endPoint y: 658, distance: 411.7
click at [524, 658] on div "Due Diligence [DATE] high multiples leave little margin for deal pricing errors…" at bounding box center [489, 536] width 651 height 450
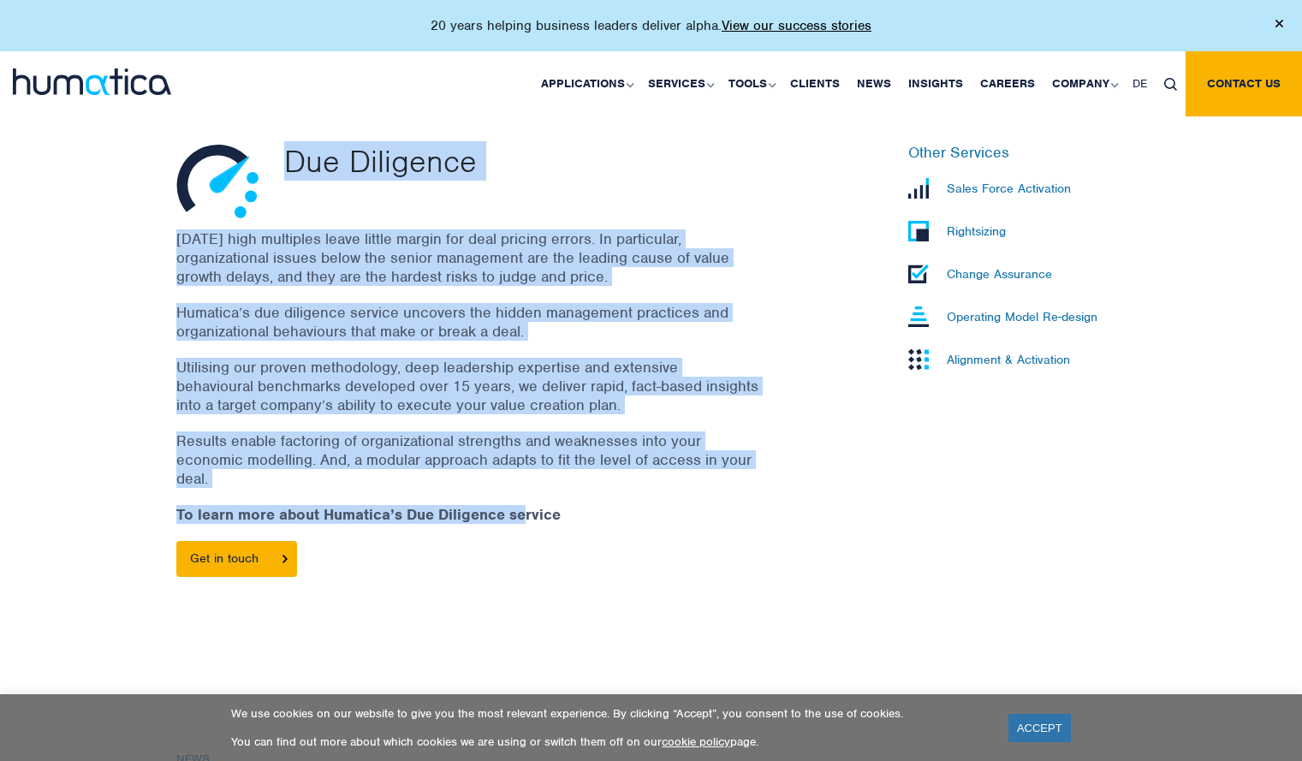
scroll to position [503, 0]
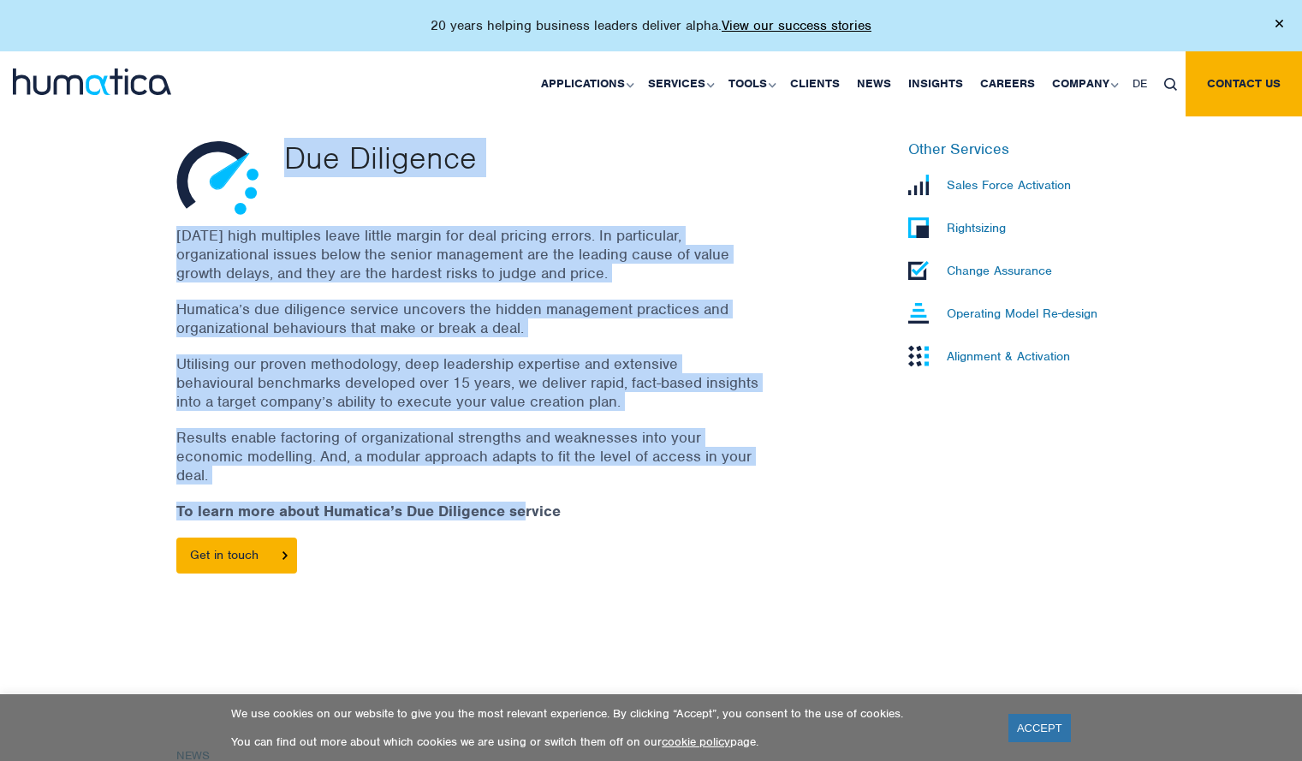
click at [361, 485] on div "Today’s high multiples leave little margin for deal pricing errors. In particul…" at bounding box center [488, 408] width 625 height 365
drag, startPoint x: 276, startPoint y: 487, endPoint x: 281, endPoint y: 153, distance: 333.9
click at [281, 153] on div "Due Diligence Today’s high multiples leave little margin for deal pricing error…" at bounding box center [489, 365] width 651 height 450
copy div "Due Diligence Today’s high multiples leave little margin for deal pricing error…"
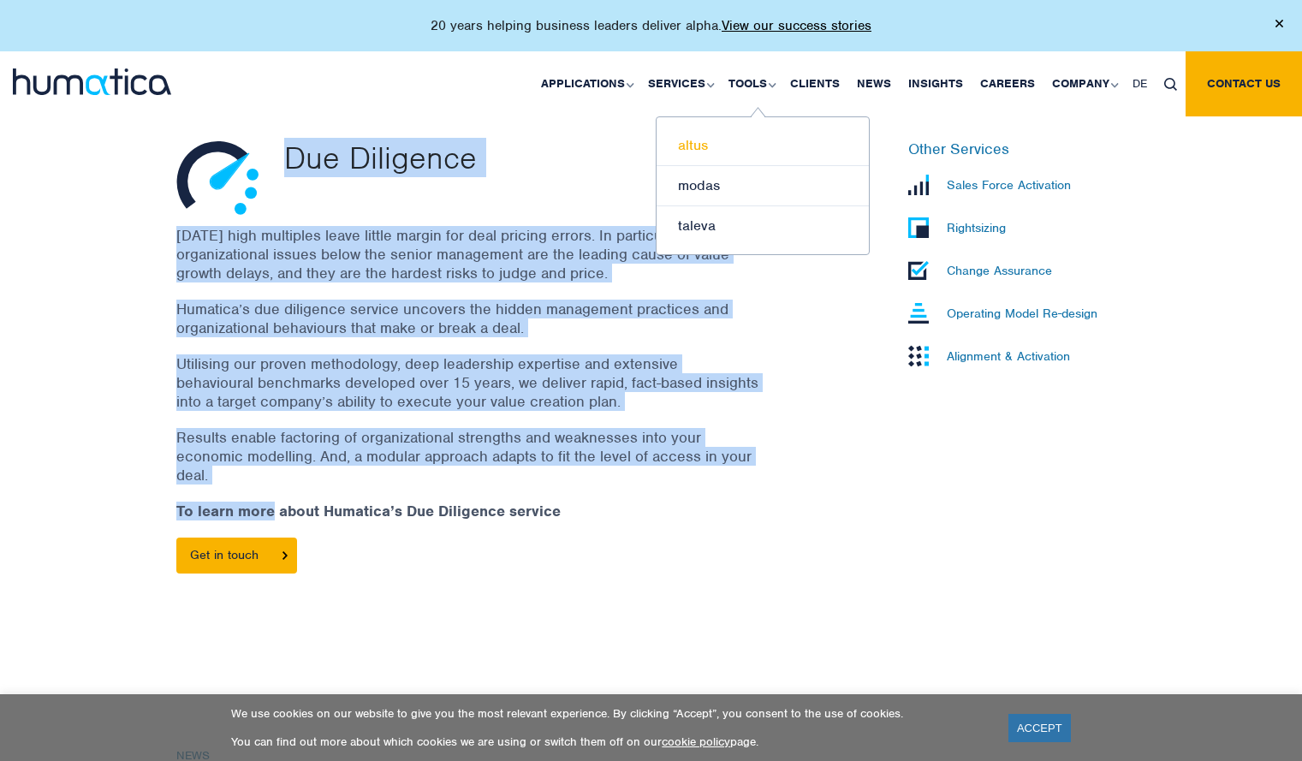
click at [706, 139] on link "altus" at bounding box center [763, 146] width 212 height 40
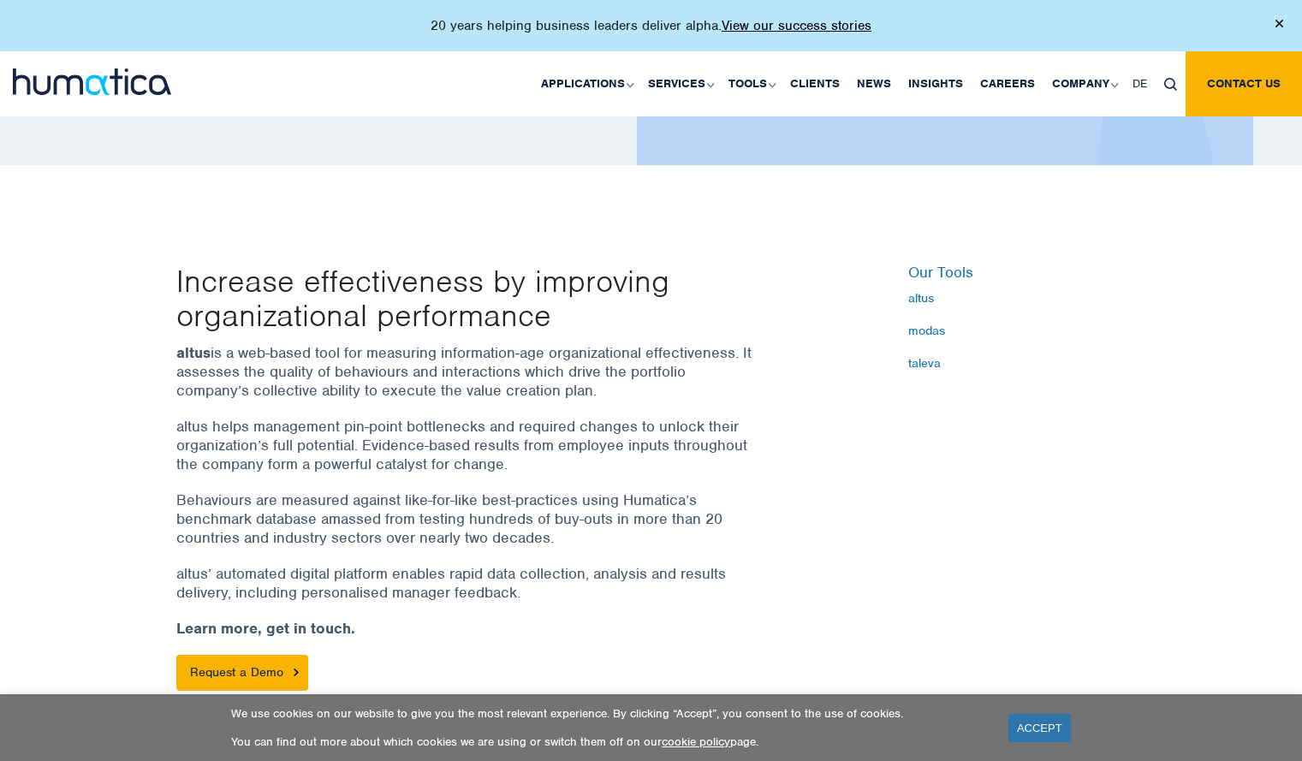
scroll to position [630, 0]
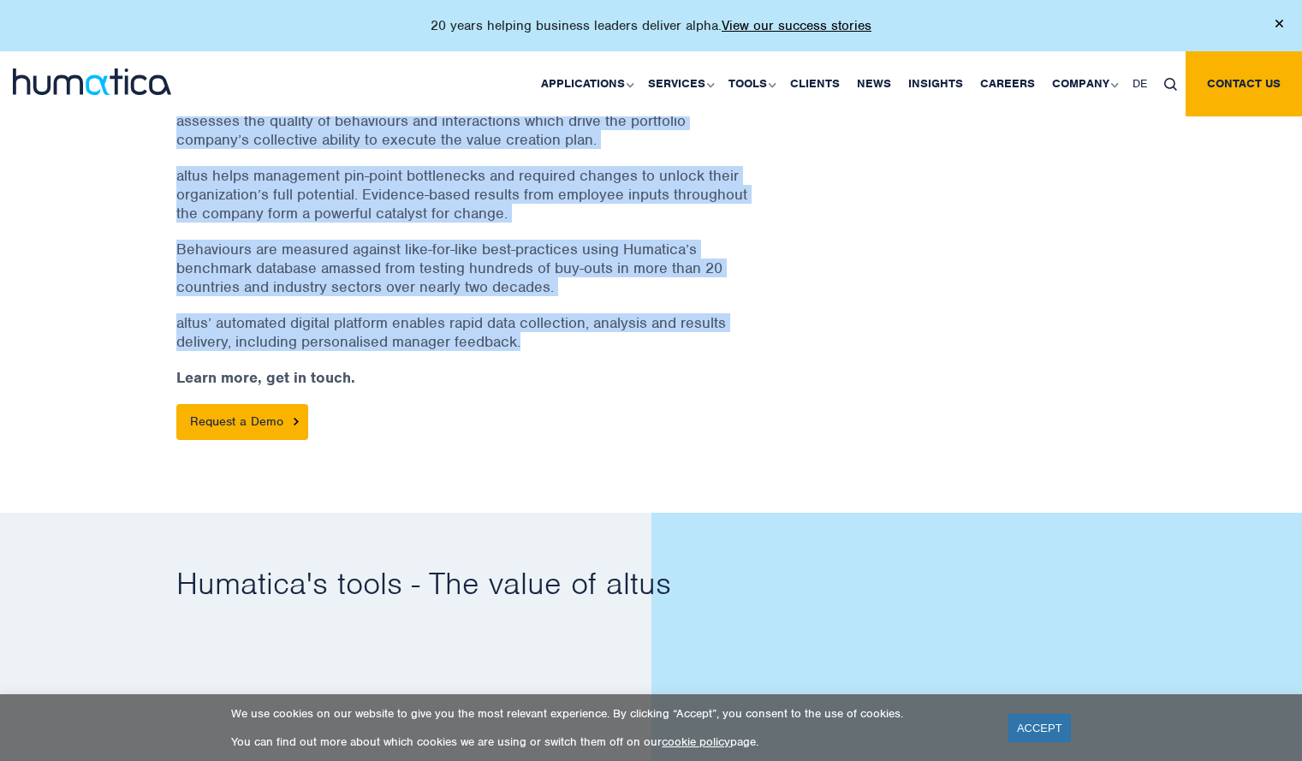
drag, startPoint x: 189, startPoint y: 192, endPoint x: 541, endPoint y: 348, distance: 384.8
copy body "Measure behaviours Drive alpha altus enables clients to measure and improve the…"
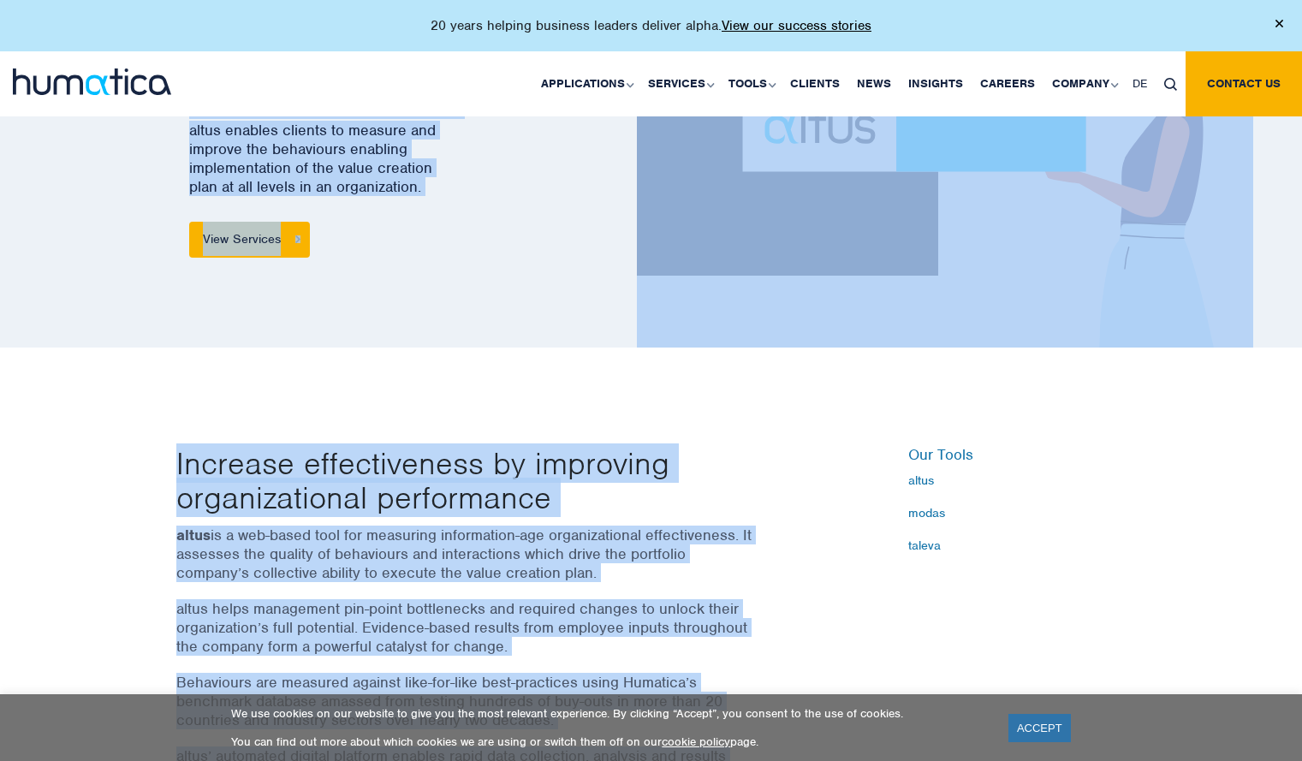
scroll to position [0, 0]
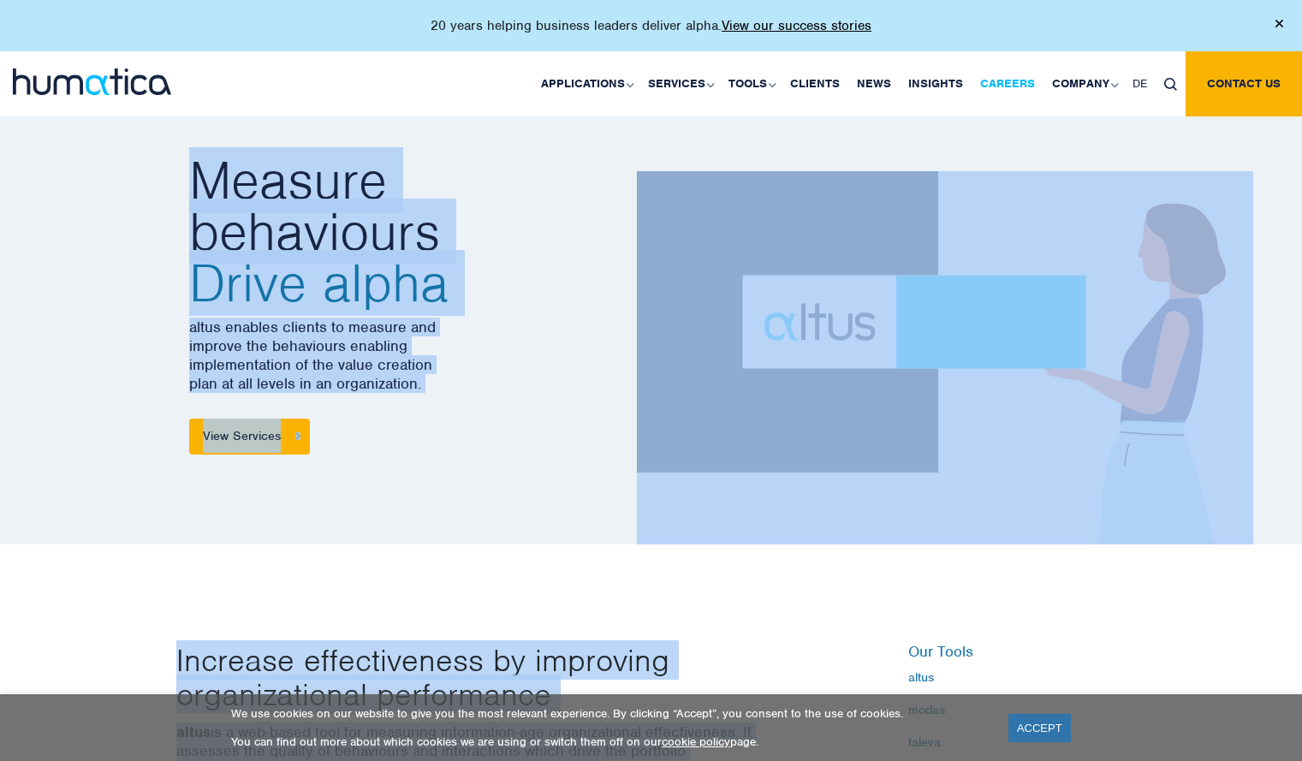
click at [1007, 80] on link "Careers" at bounding box center [1008, 83] width 72 height 65
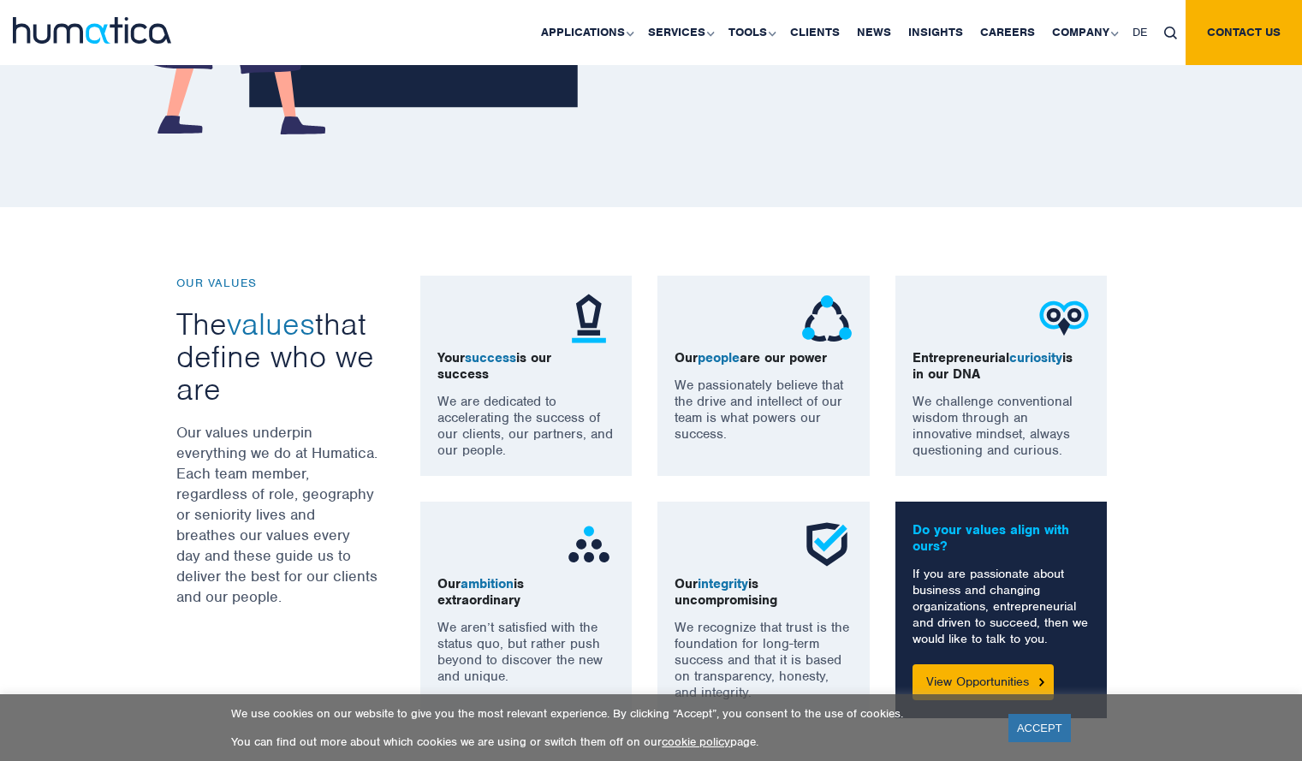
scroll to position [1122, 0]
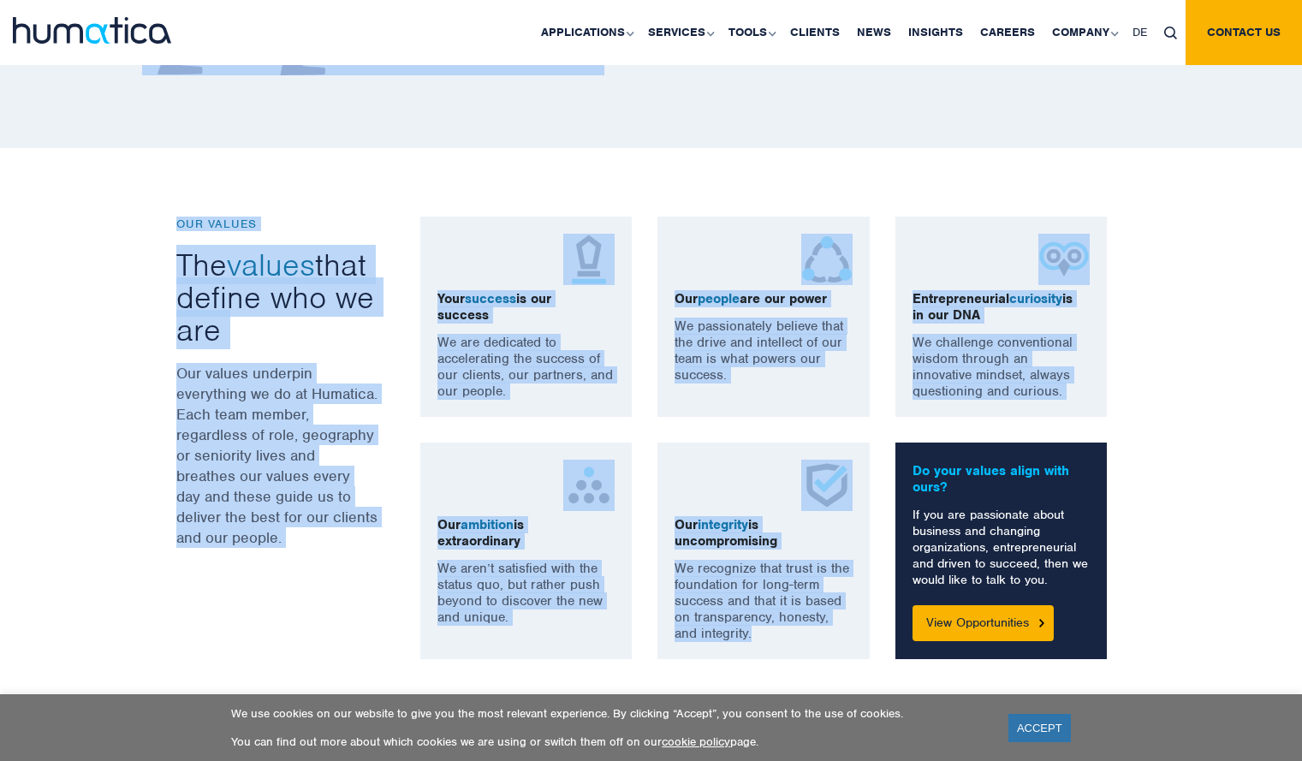
drag, startPoint x: 153, startPoint y: 142, endPoint x: 795, endPoint y: 640, distance: 812.8
copy body "Careers We are a fast growing specialist advisor helping private equity funds a…"
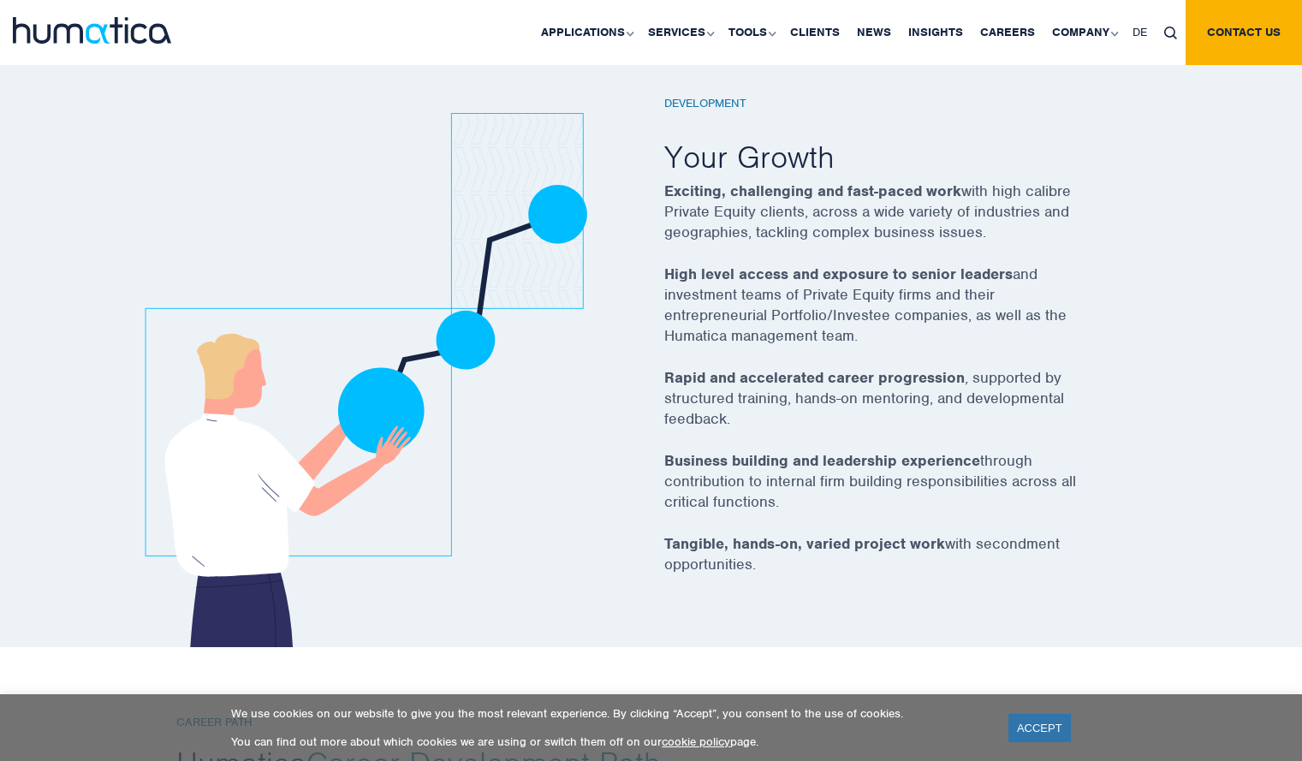
scroll to position [2928, 0]
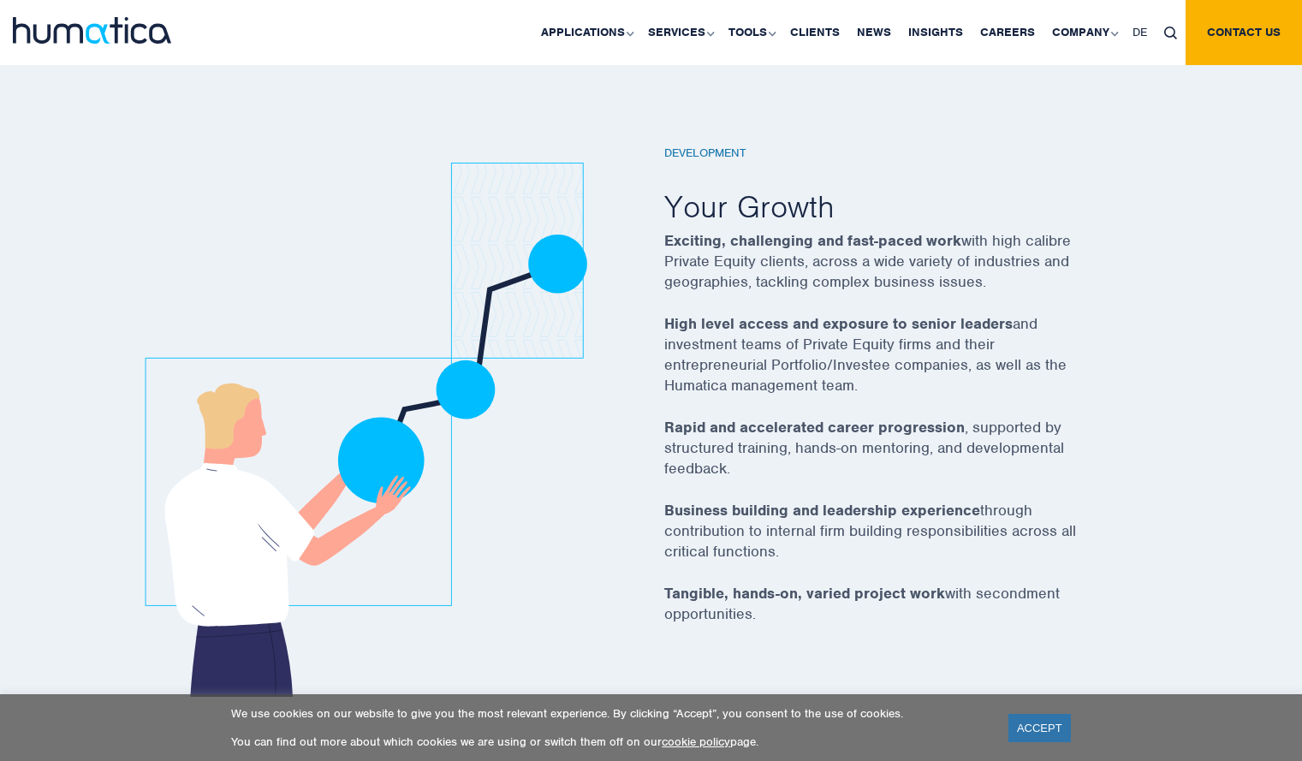
drag, startPoint x: 650, startPoint y: 154, endPoint x: 821, endPoint y: 640, distance: 514.8
click at [821, 640] on div "Development Your Growth Exciting, challenging and fast-paced work with high cal…" at bounding box center [652, 421] width 976 height 551
copy div "Development Your Growth Exciting, challenging and fast-paced work with high cal…"
